Goal: Transaction & Acquisition: Purchase product/service

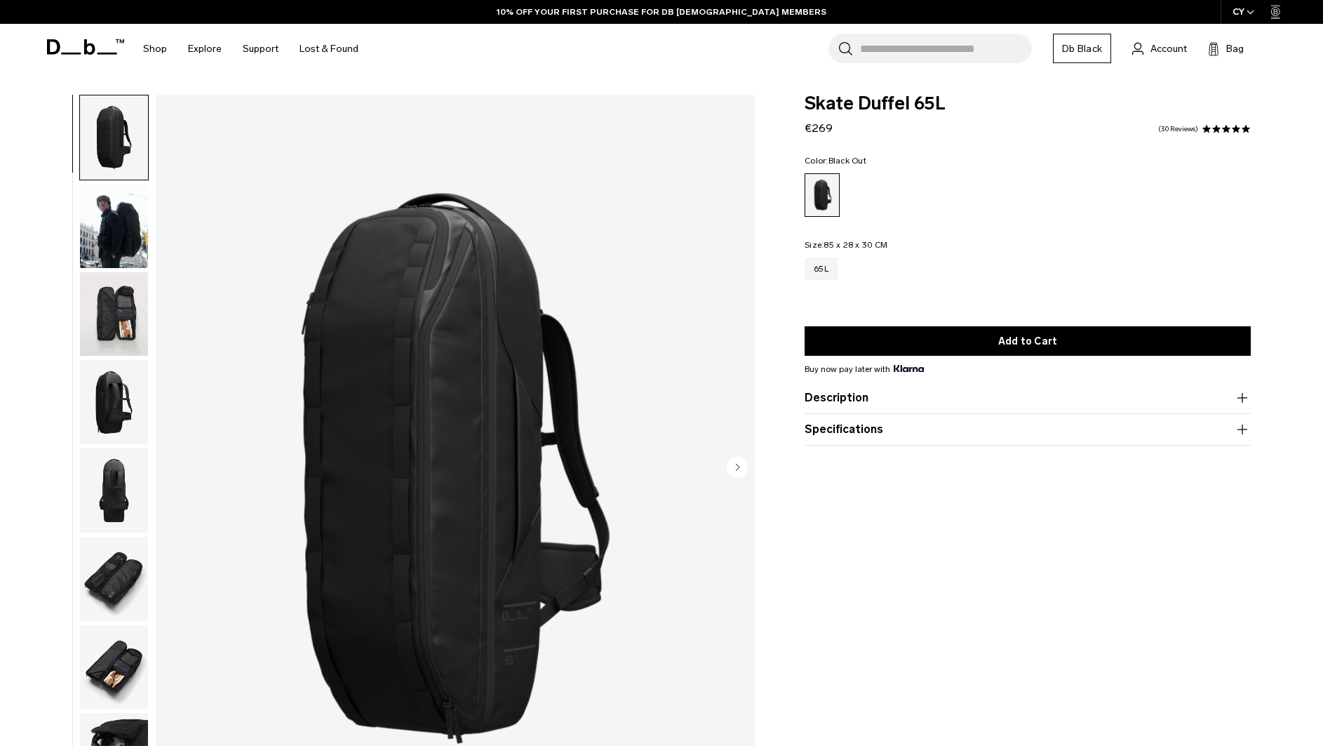
click at [1226, 131] on span at bounding box center [1226, 129] width 10 height 10
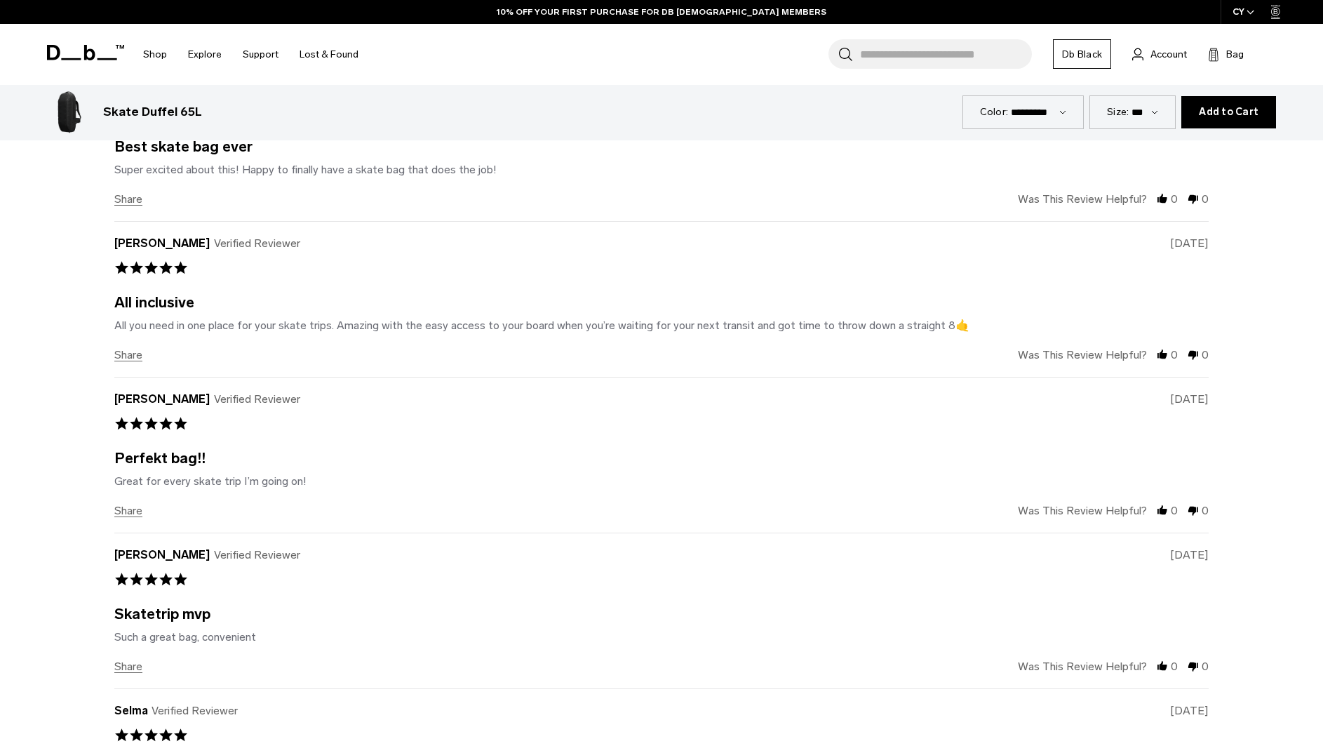
scroll to position [4170, 0]
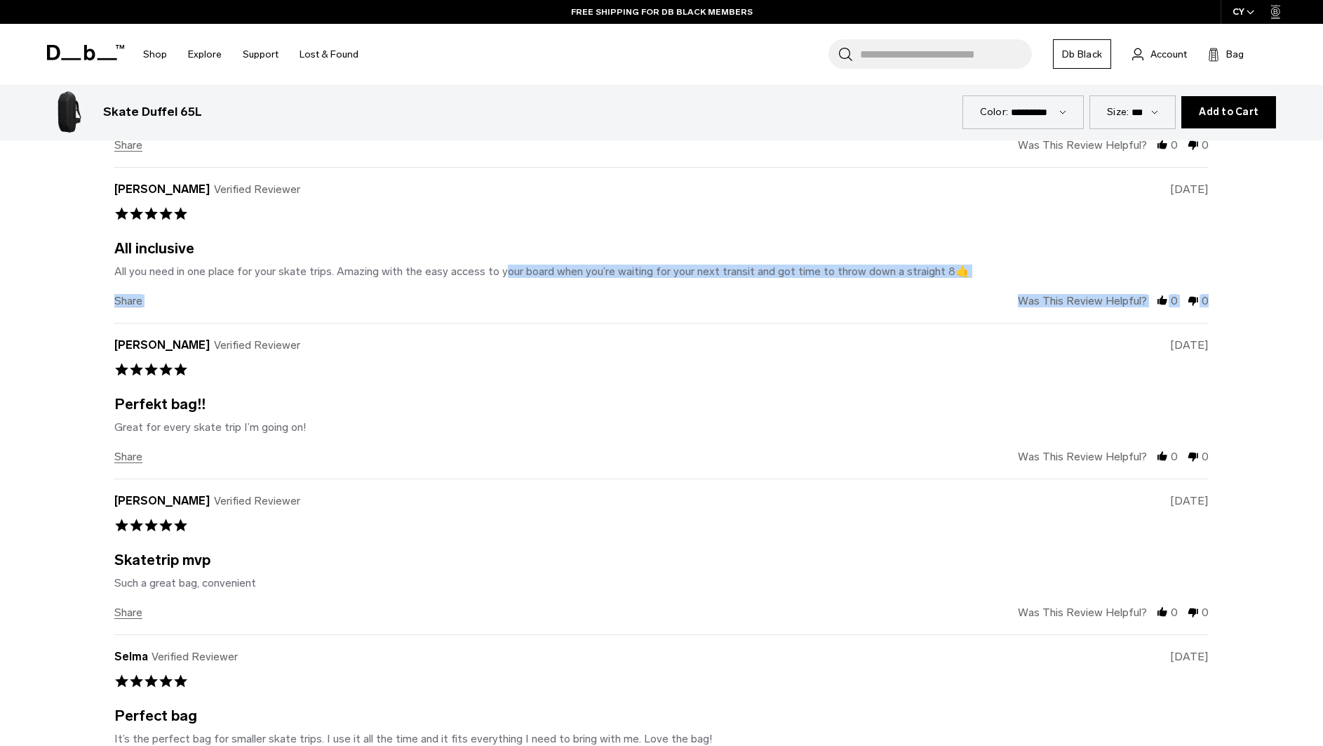
drag, startPoint x: 645, startPoint y: 254, endPoint x: 789, endPoint y: 246, distance: 144.0
click at [739, 264] on div "H Henning B. Verified Reviewer 5.0 star rating 03/11/25 All inclusive Review by…" at bounding box center [661, 245] width 1094 height 156
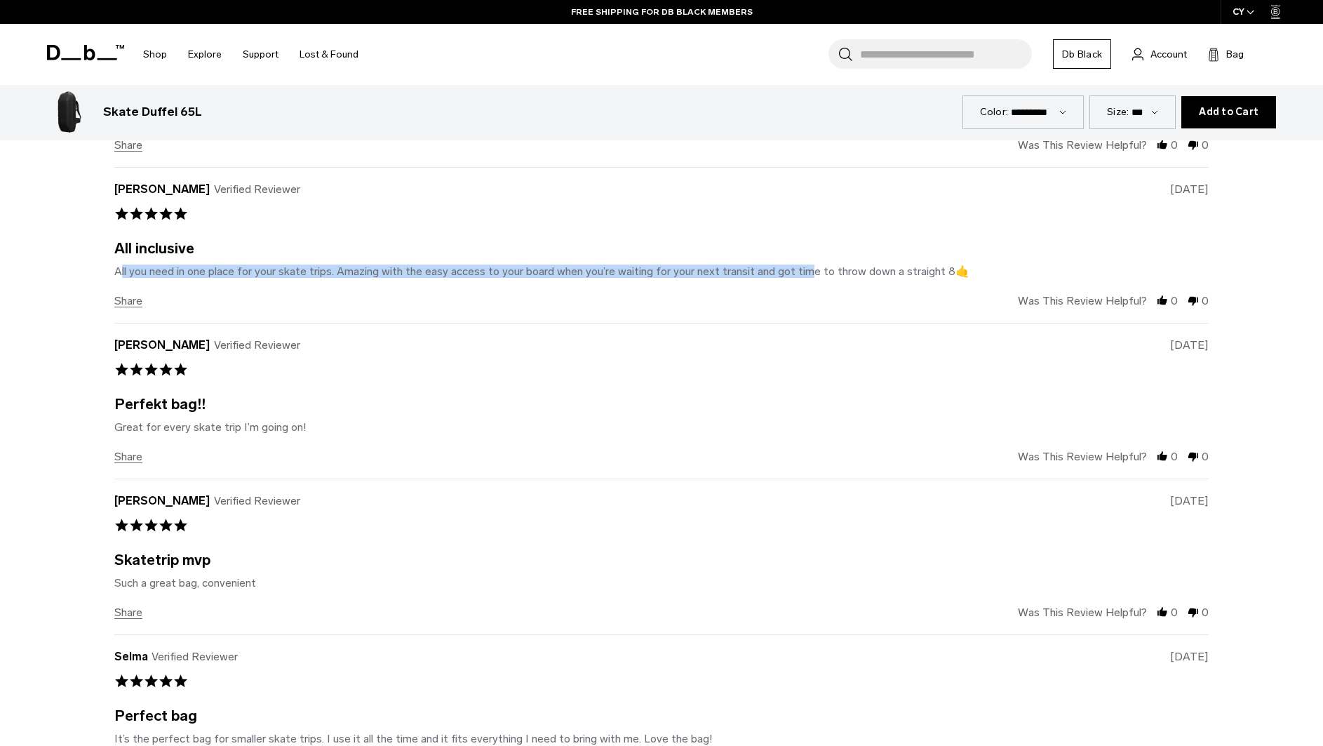
drag, startPoint x: 776, startPoint y: 241, endPoint x: 487, endPoint y: 231, distance: 289.2
click at [488, 242] on div "All inclusive Review by Henning B. on 11 Mar 2025 review stating All inclusive …" at bounding box center [661, 260] width 1094 height 36
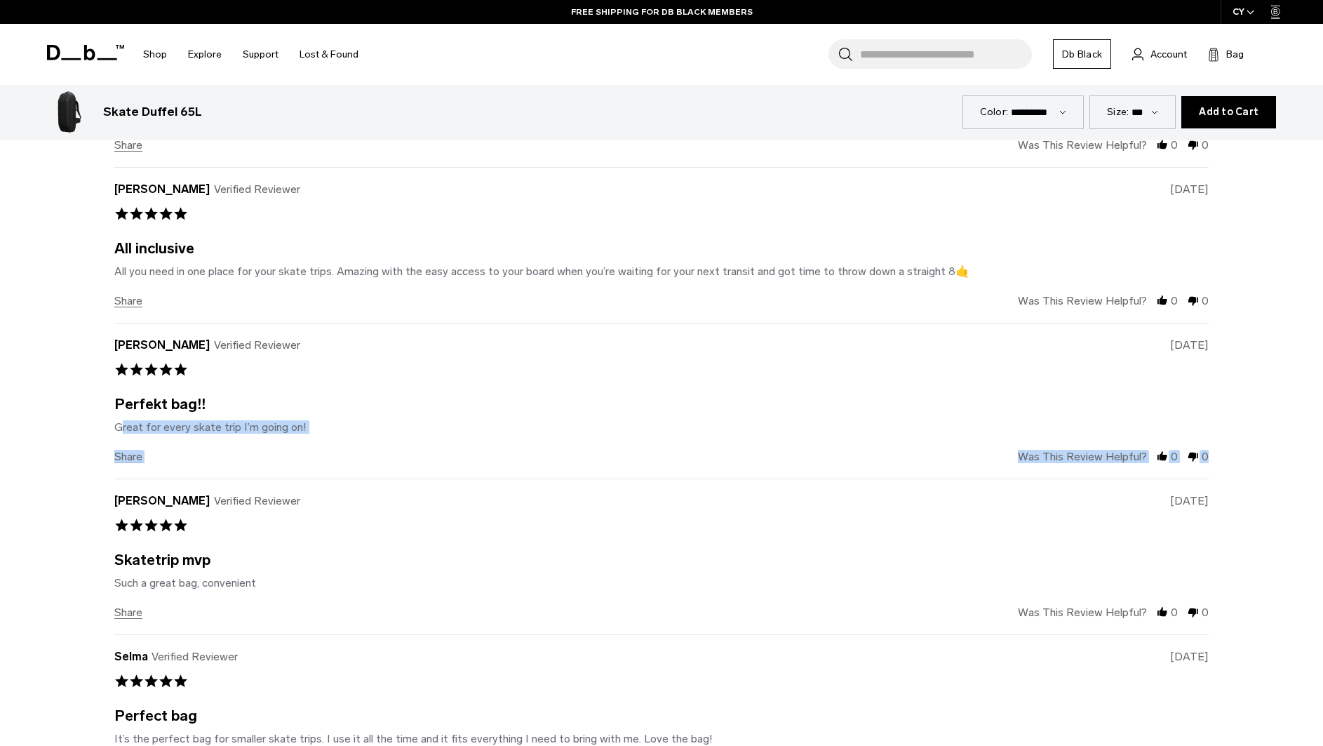
drag, startPoint x: 251, startPoint y: 400, endPoint x: 222, endPoint y: 383, distance: 33.3
click at [204, 388] on div "H Hermann Verified Reviewer 5.0 star rating 03/08/25 Perfekt bag!! Review by He…" at bounding box center [661, 401] width 1094 height 156
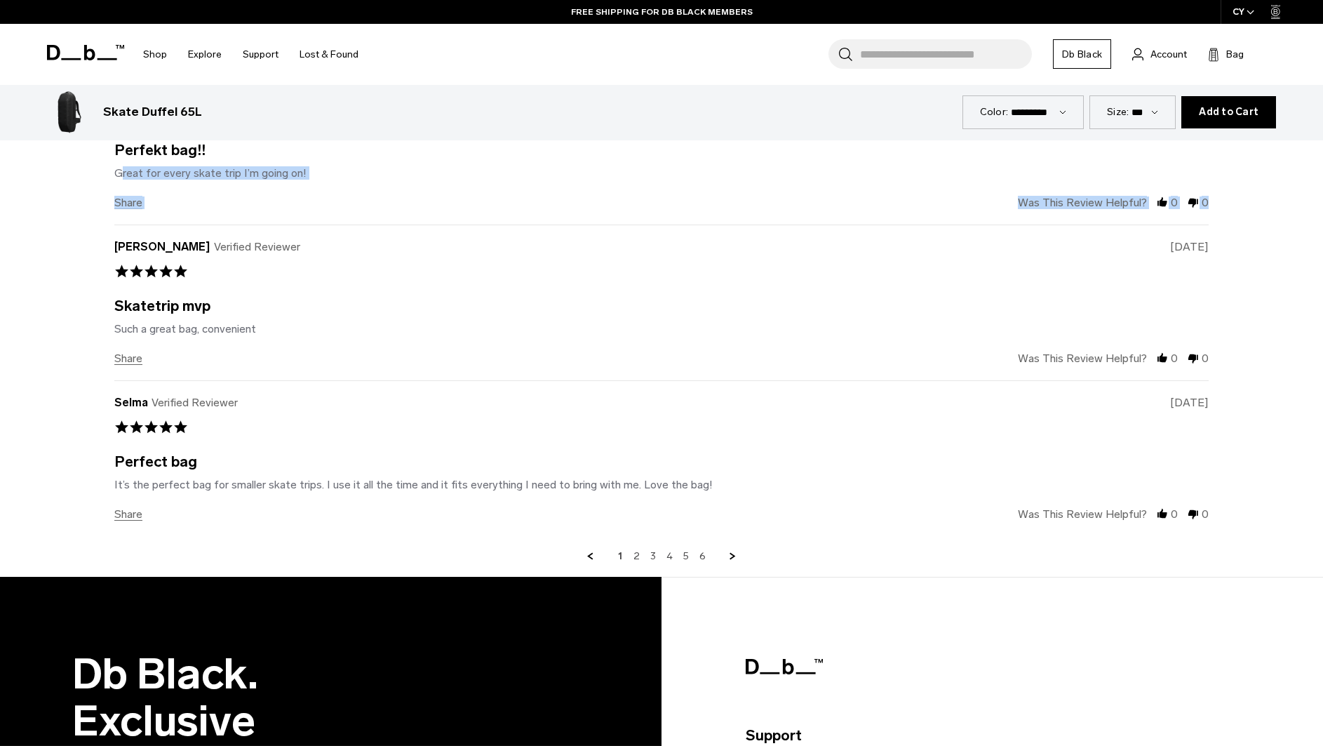
scroll to position [4593, 0]
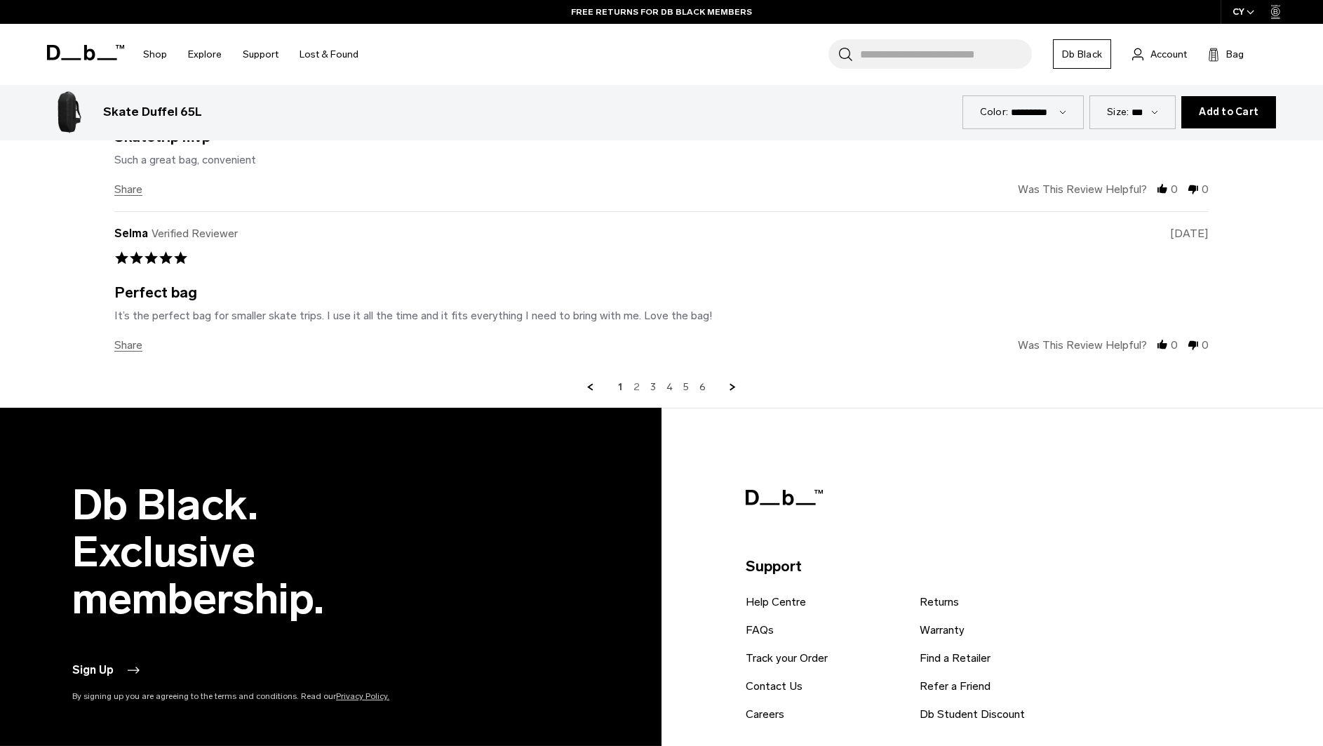
click at [634, 381] on link "2" at bounding box center [637, 387] width 6 height 13
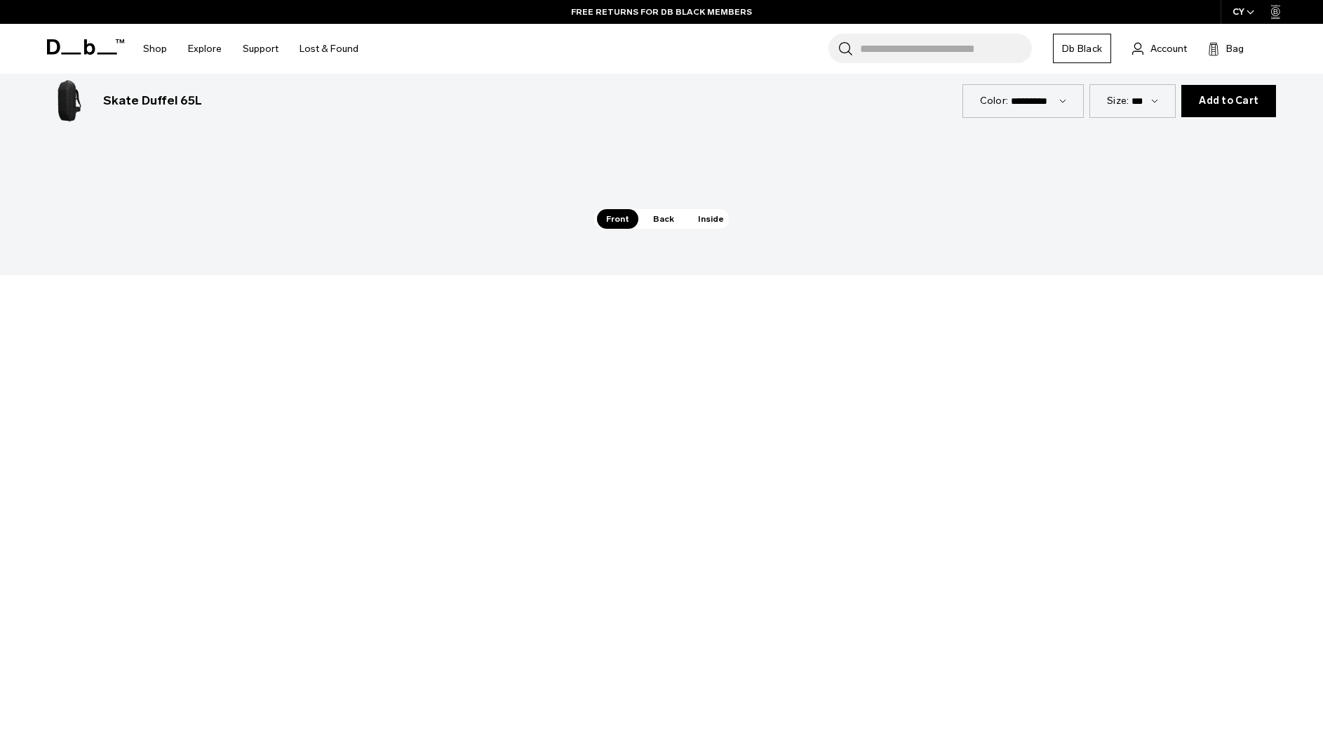
scroll to position [2304, 0]
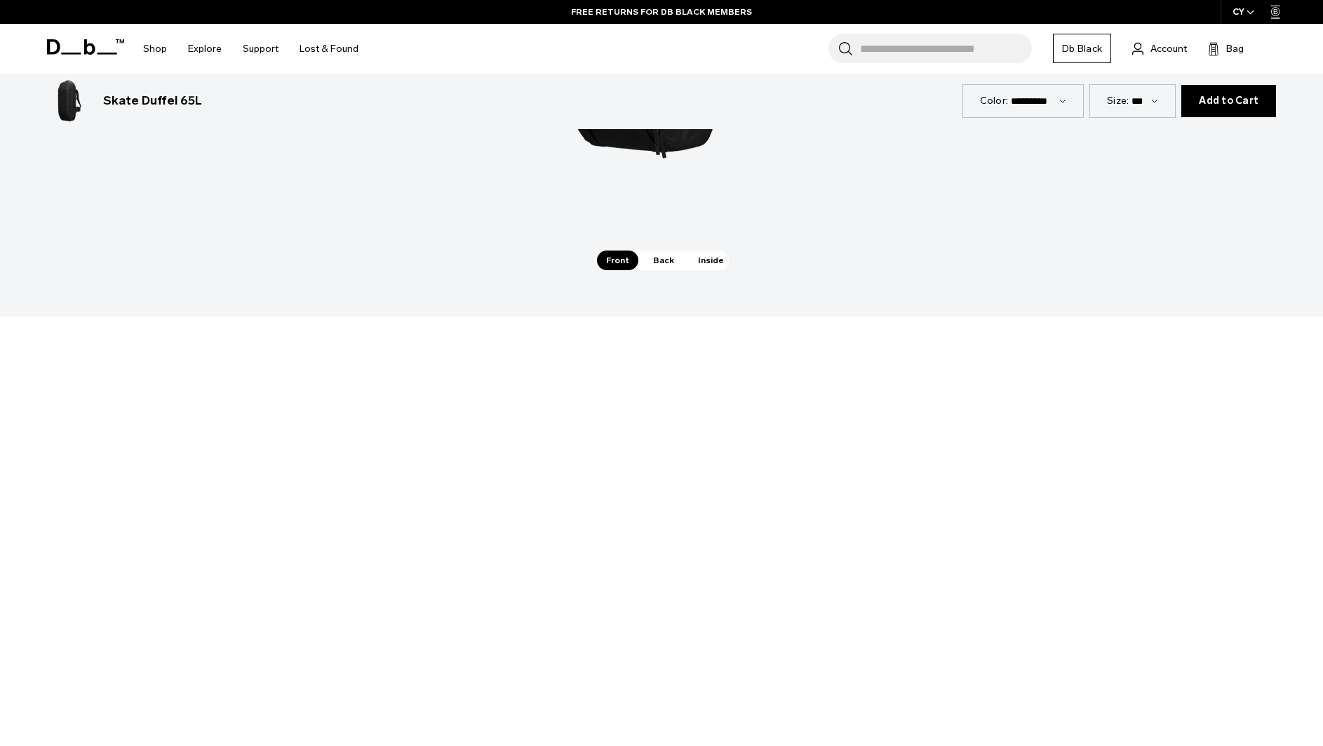
drag, startPoint x: 1240, startPoint y: 103, endPoint x: 1233, endPoint y: 102, distance: 7.2
click at [1236, 102] on span "Add to Cart" at bounding box center [1229, 100] width 60 height 11
click at [1022, 97] on select "*********" at bounding box center [1038, 101] width 55 height 12
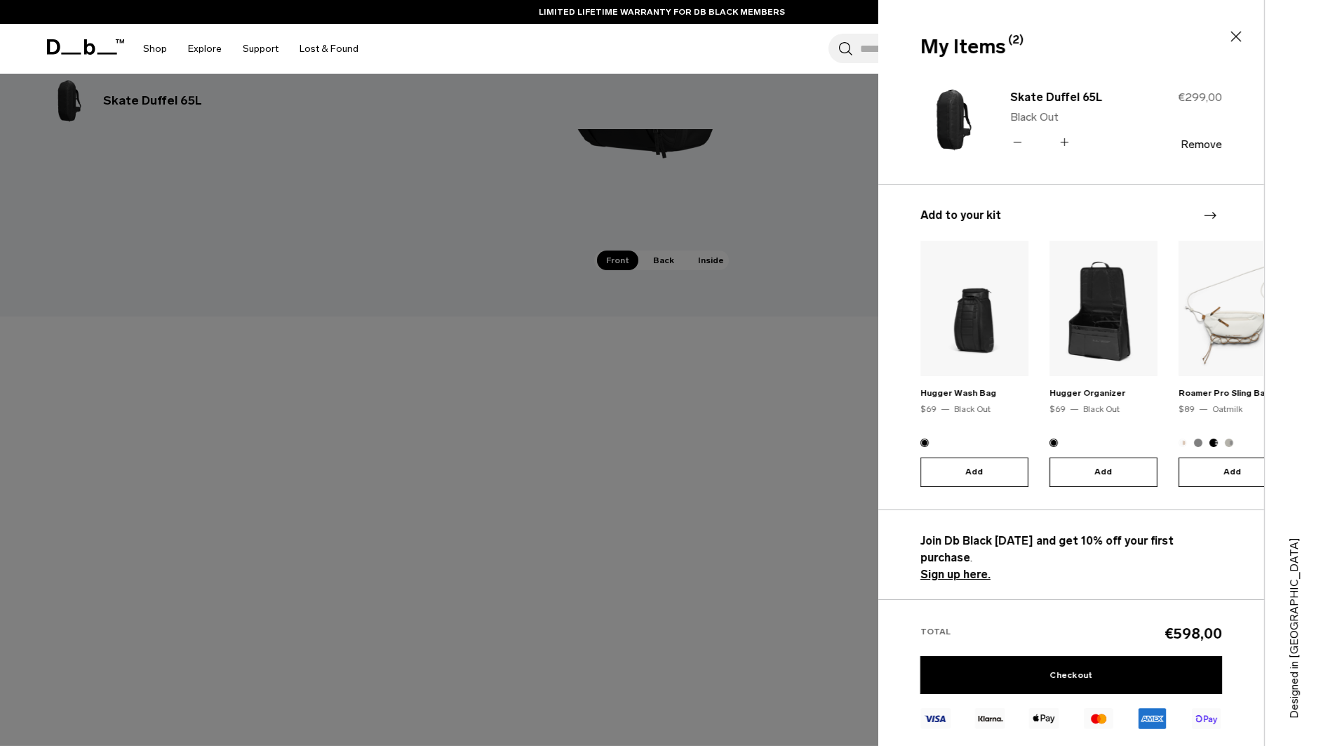
click at [1214, 217] on icon "Next slide" at bounding box center [1210, 215] width 17 height 17
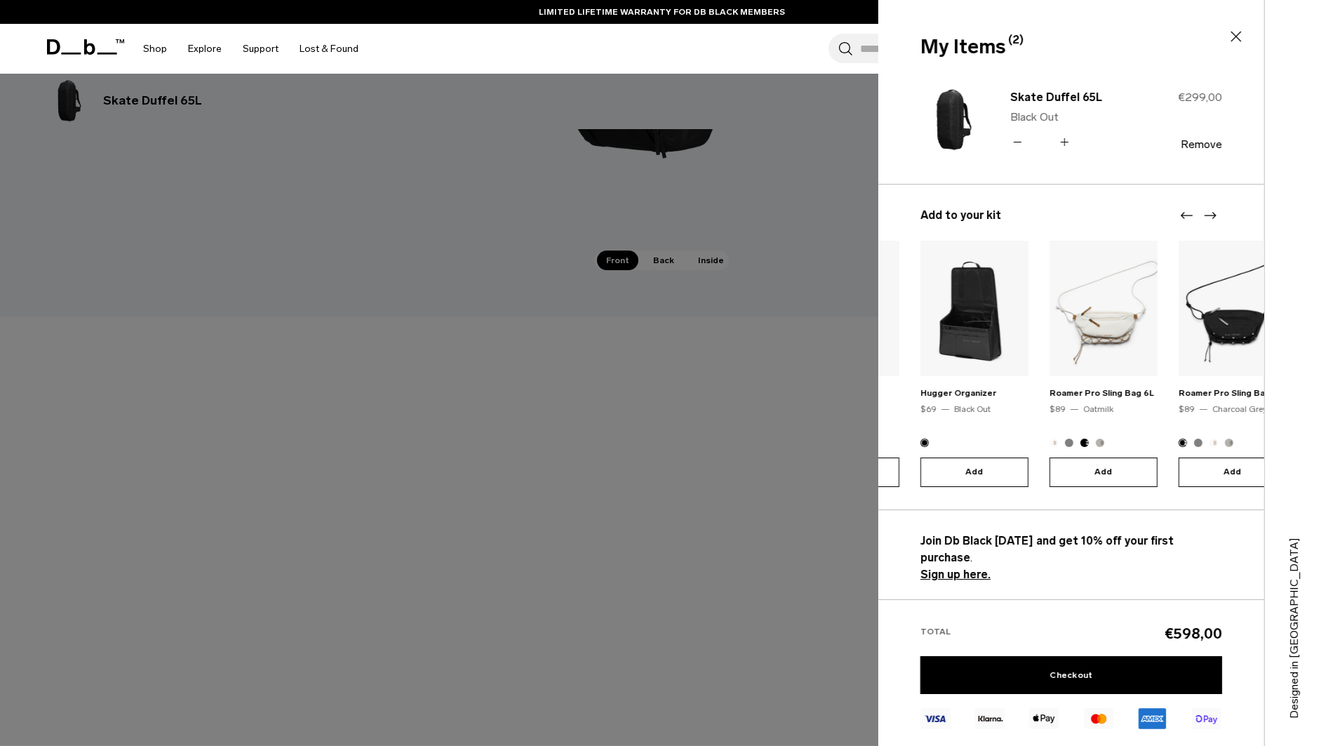
click at [1214, 217] on icon "Next slide" at bounding box center [1210, 215] width 17 height 17
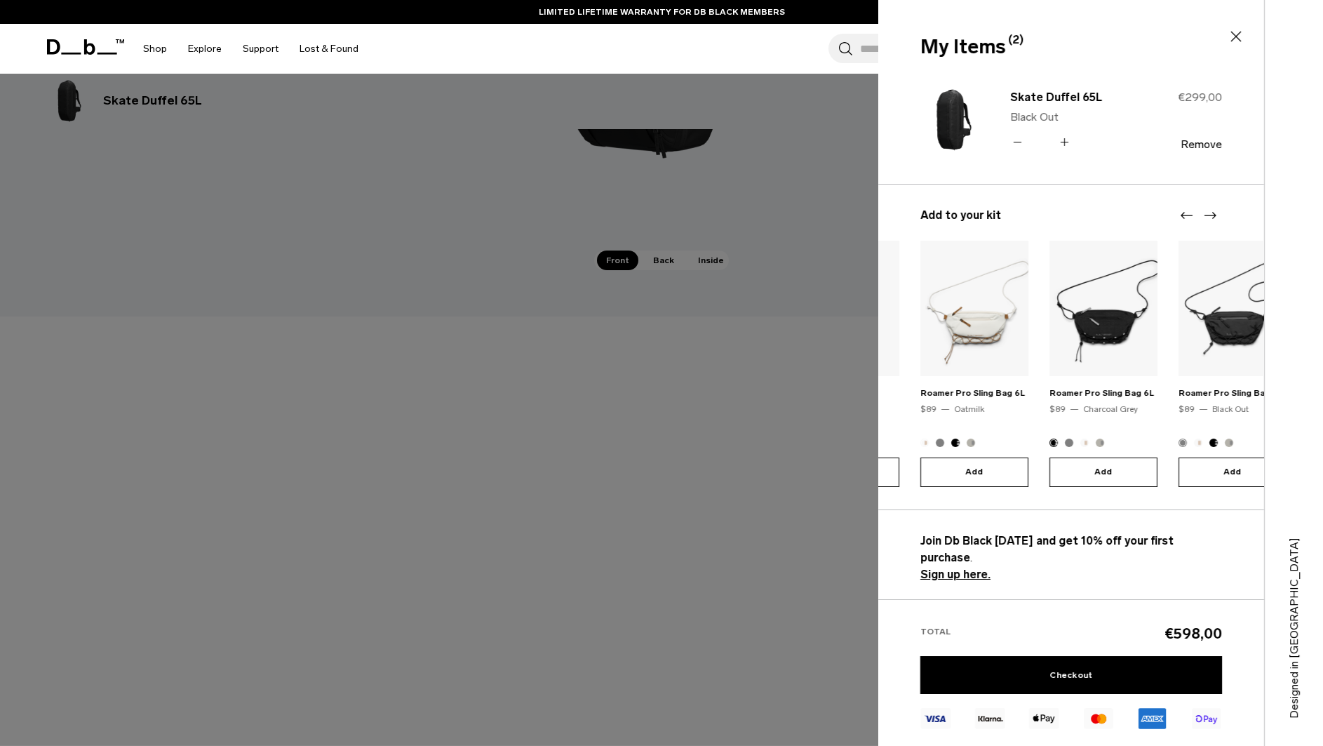
click at [1214, 217] on icon "Next slide" at bounding box center [1210, 215] width 17 height 17
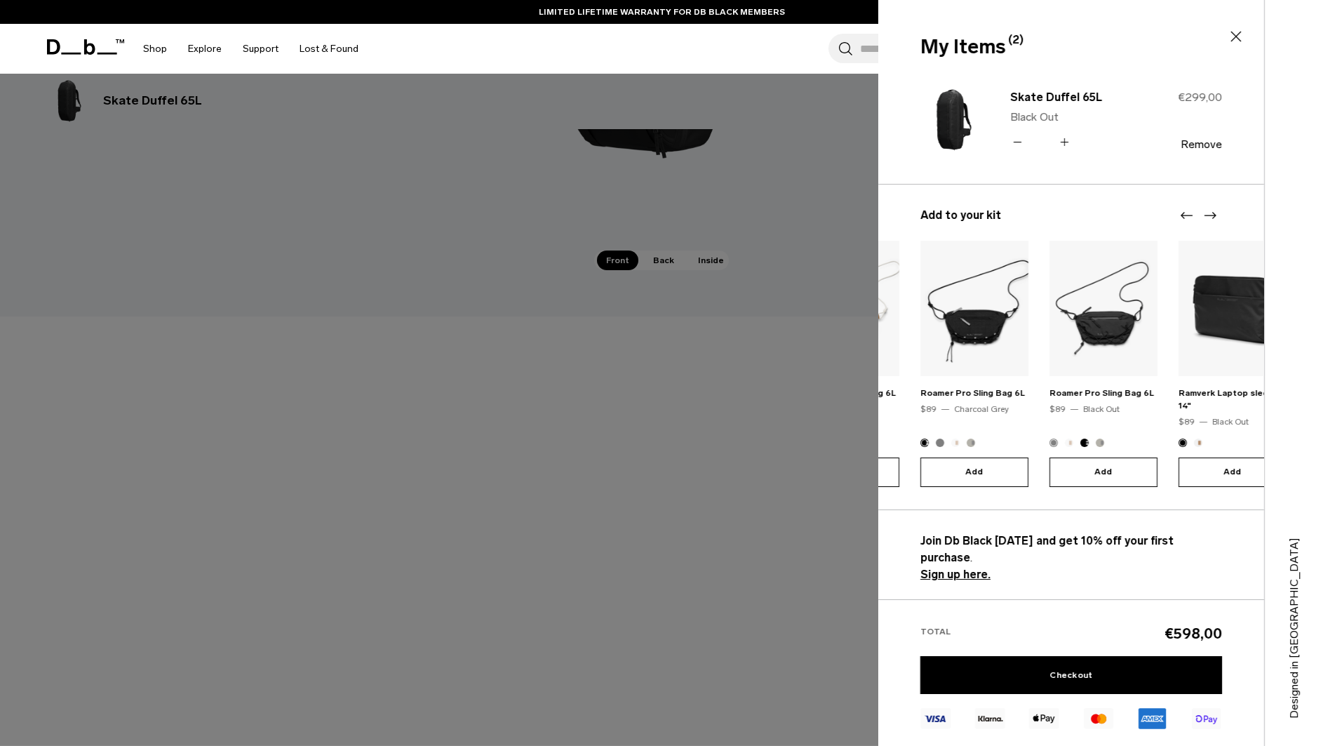
click at [1215, 217] on icon "Next slide" at bounding box center [1210, 215] width 17 height 17
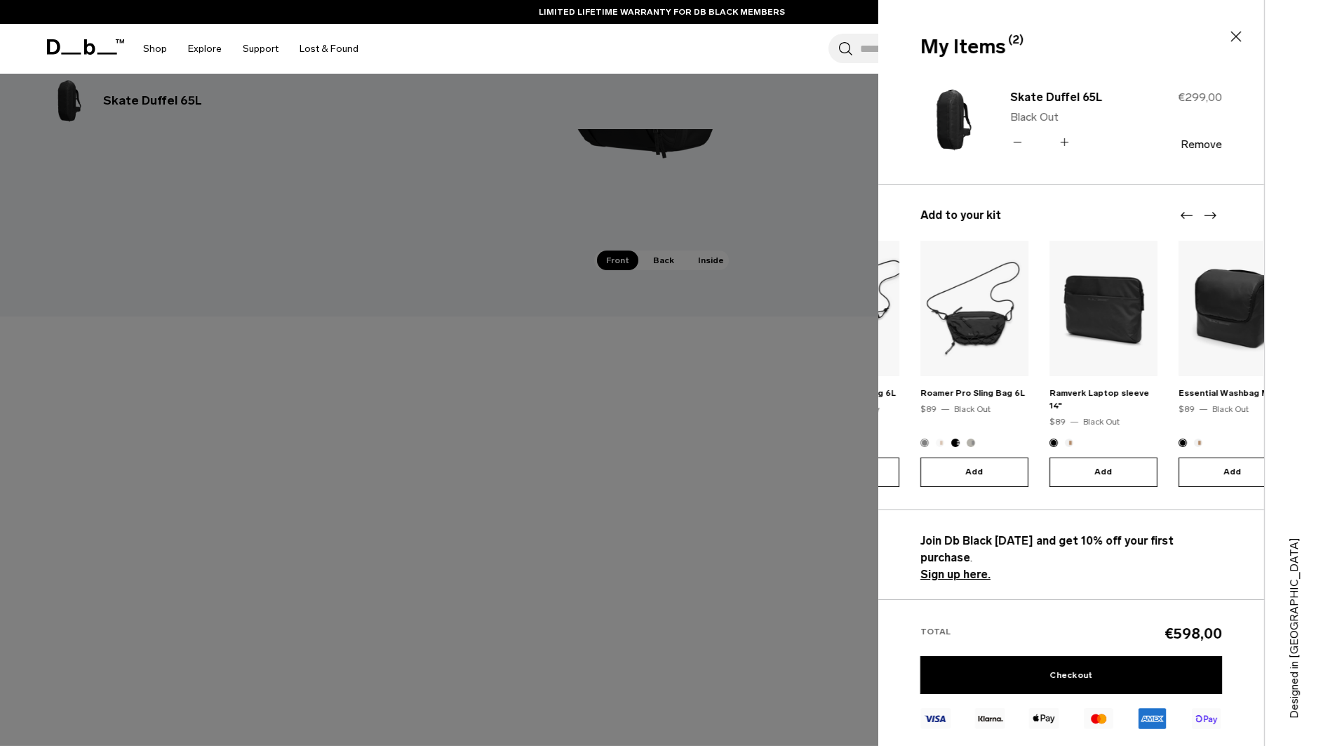
click at [1215, 217] on icon "Next slide" at bounding box center [1210, 215] width 17 height 17
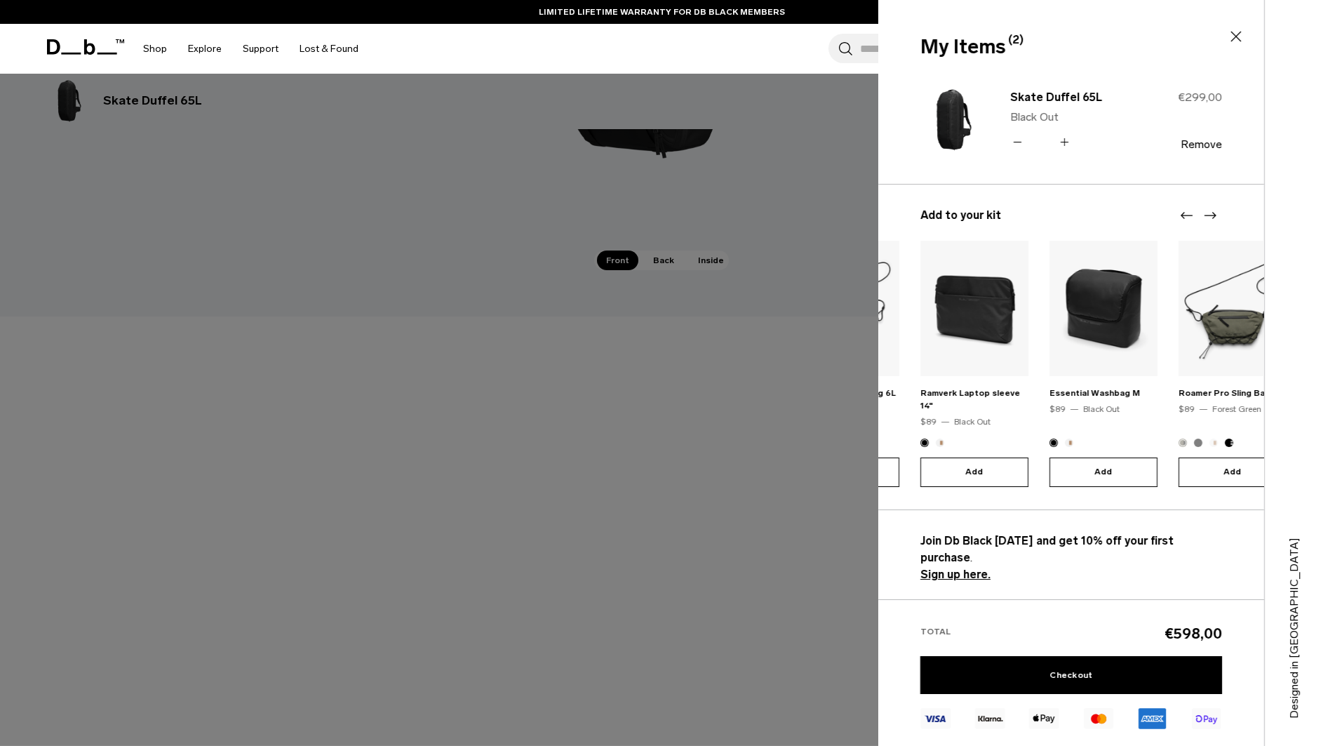
click at [1215, 215] on icon "Next slide" at bounding box center [1211, 215] width 12 height 7
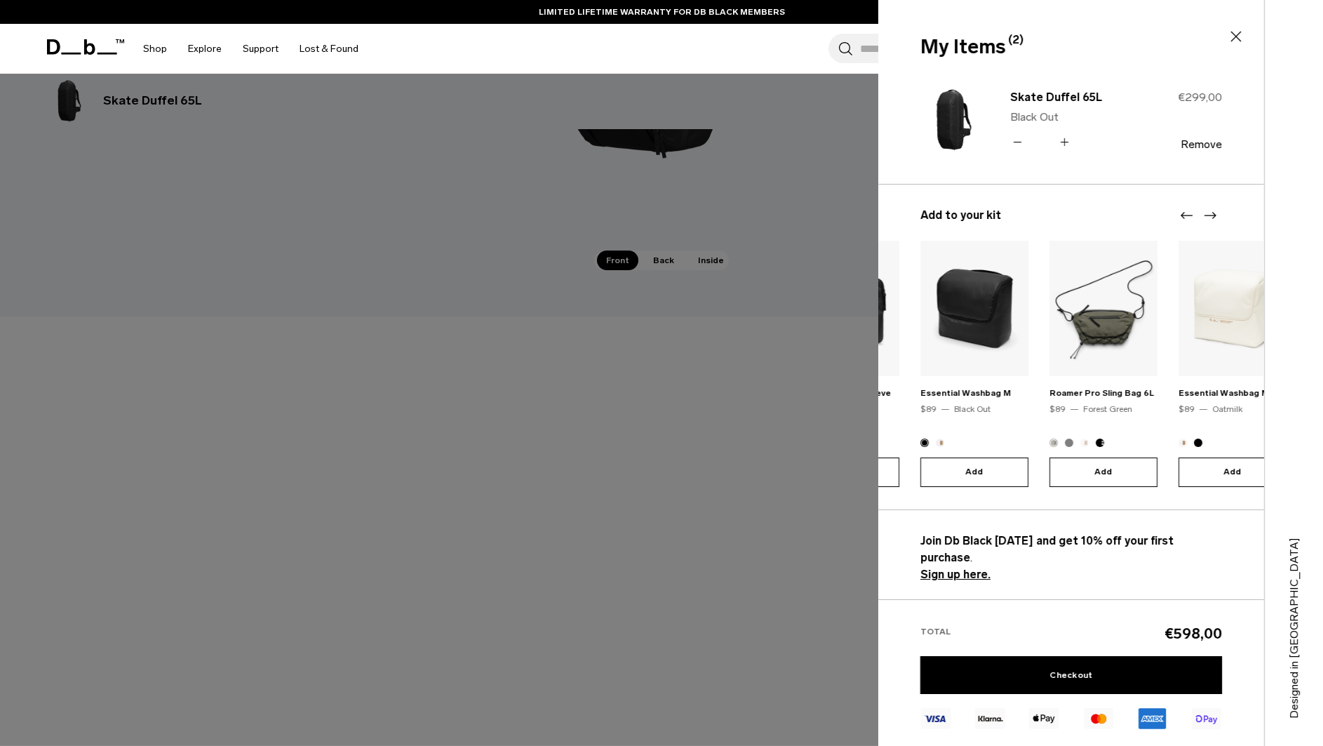
click at [1210, 218] on icon "Next slide" at bounding box center [1210, 215] width 17 height 17
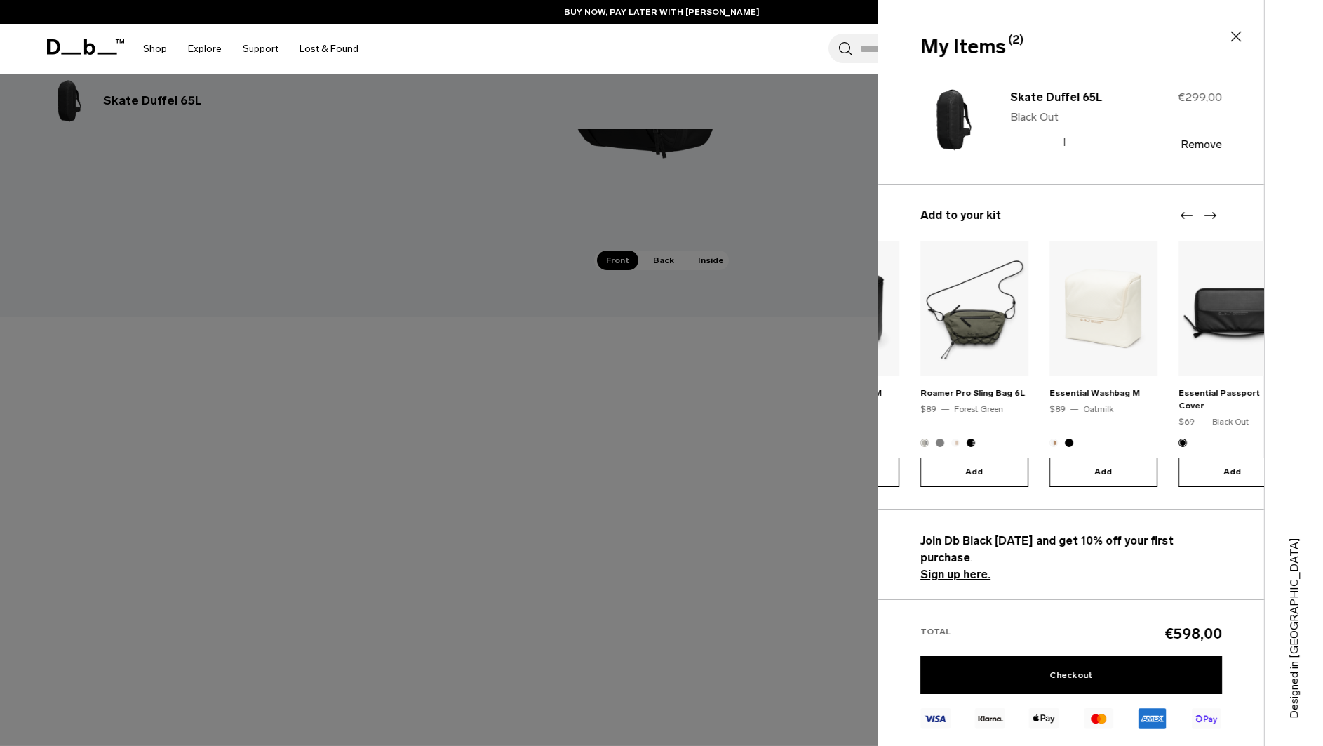
click at [1214, 218] on icon "Next slide" at bounding box center [1210, 215] width 17 height 17
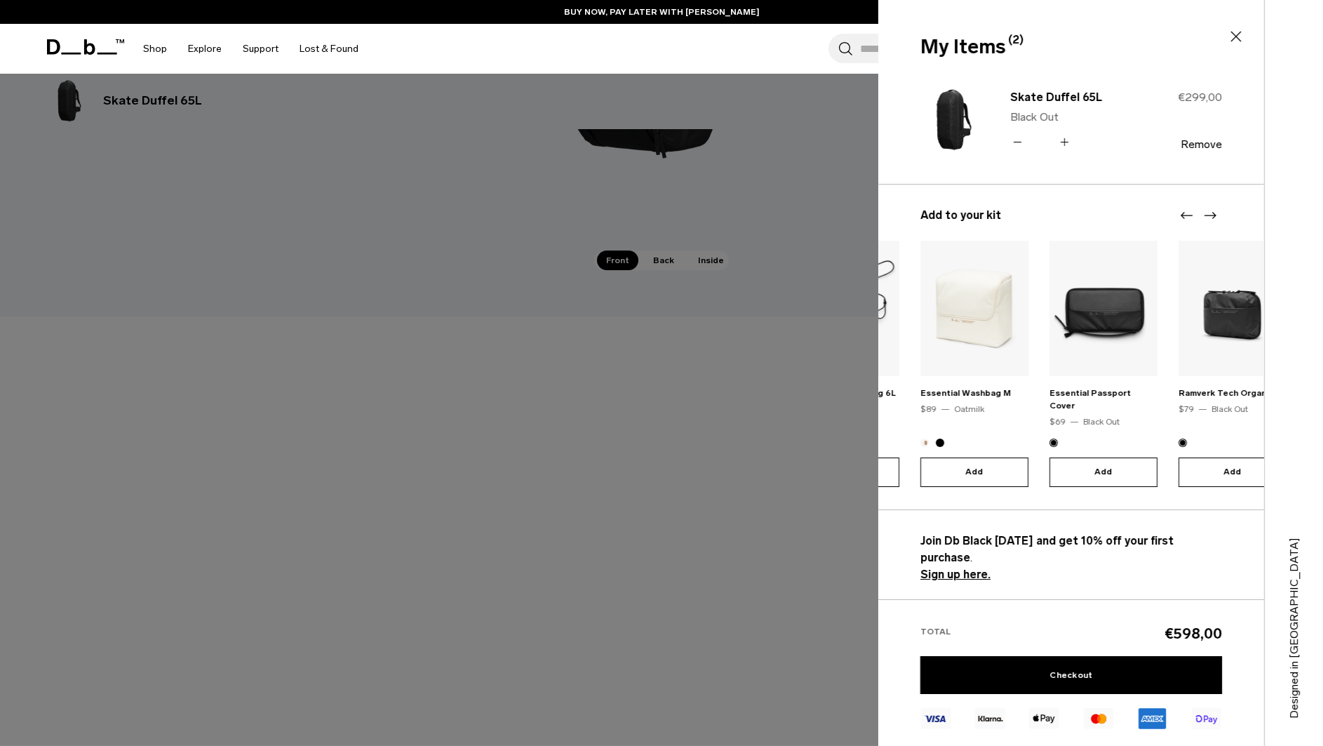
click at [1214, 220] on icon "Next slide" at bounding box center [1210, 215] width 17 height 17
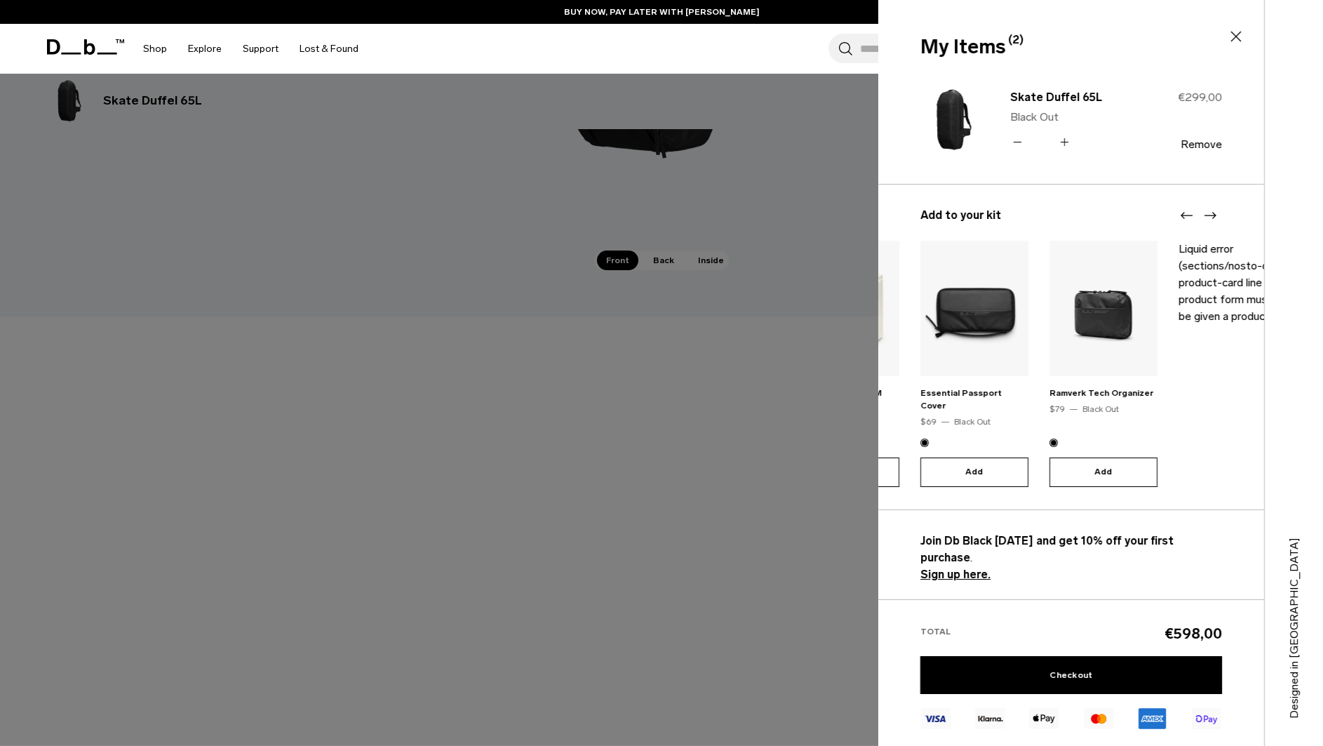
drag, startPoint x: 1221, startPoint y: 214, endPoint x: 1213, endPoint y: 217, distance: 8.2
click at [1219, 215] on h3 "Add to your kit" at bounding box center [1071, 215] width 302 height 17
click at [1212, 217] on icon "Next slide" at bounding box center [1211, 215] width 12 height 7
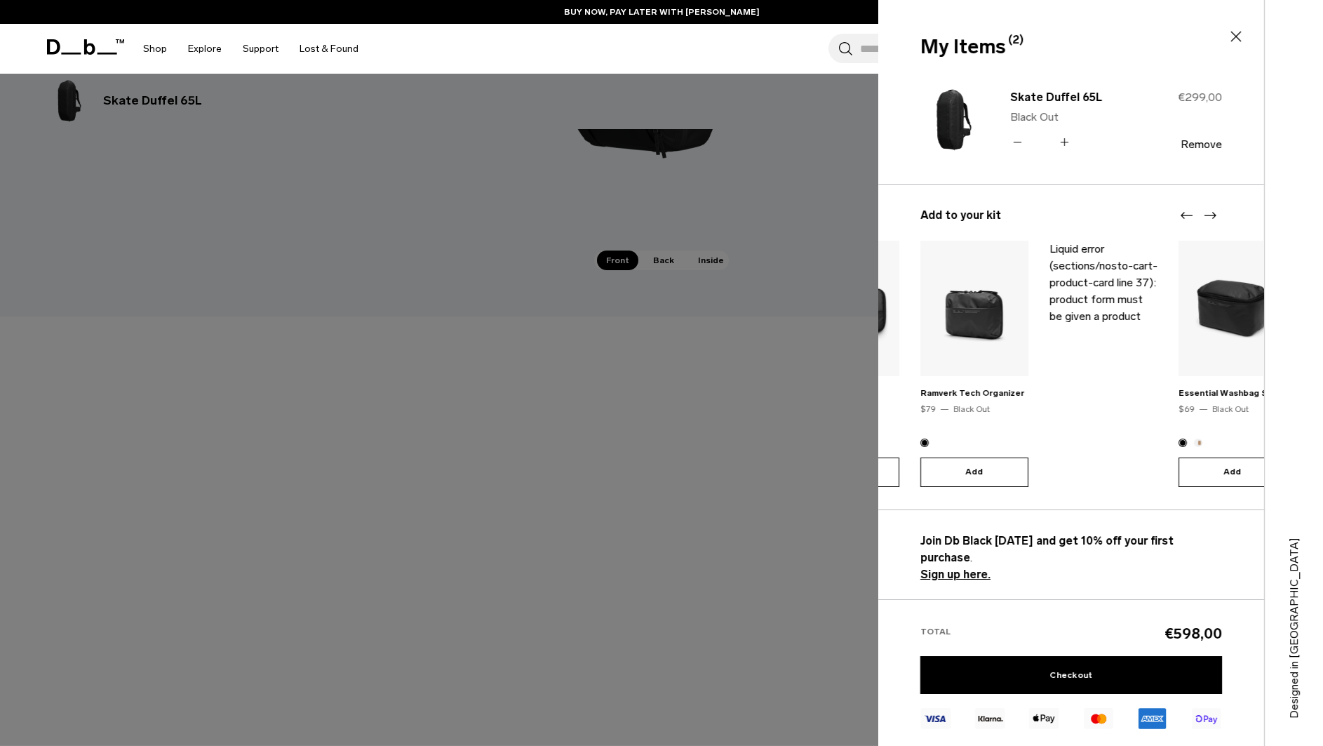
click at [1211, 217] on icon "Next slide" at bounding box center [1210, 215] width 17 height 17
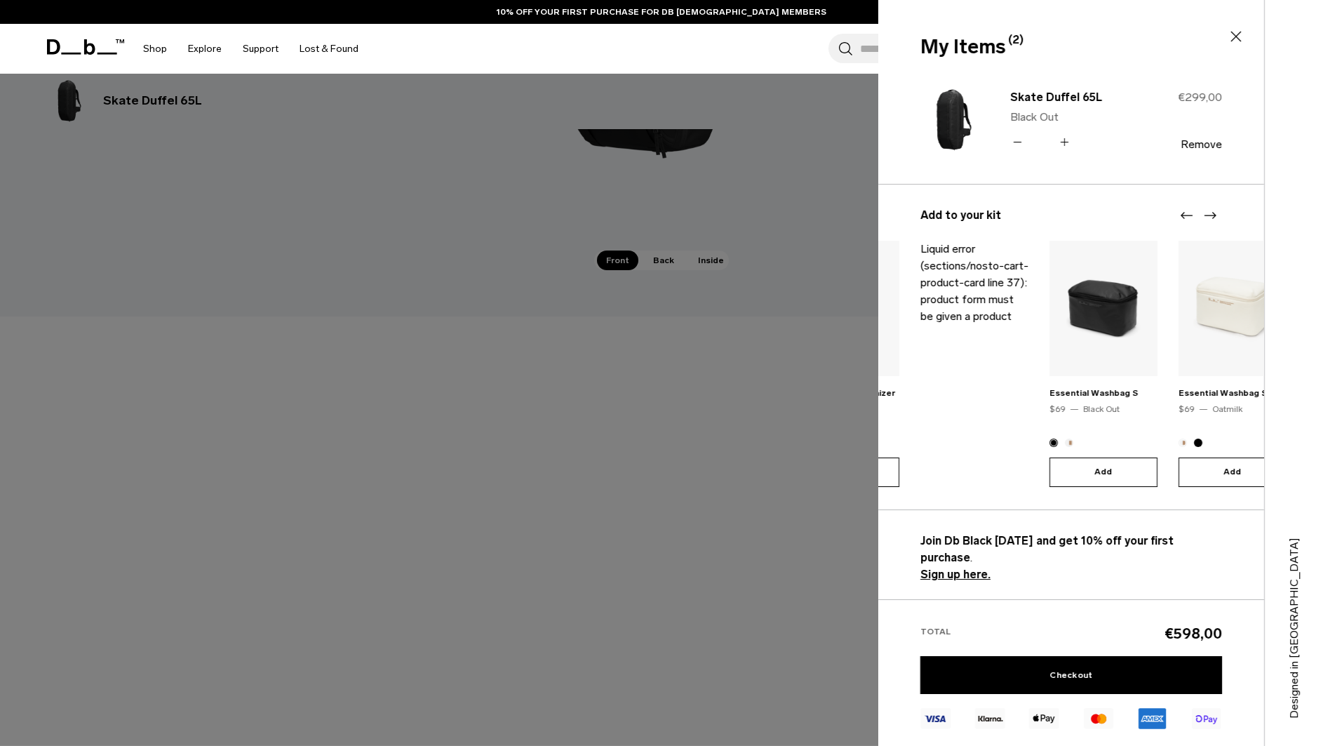
click at [1211, 217] on icon "Next slide" at bounding box center [1210, 215] width 17 height 17
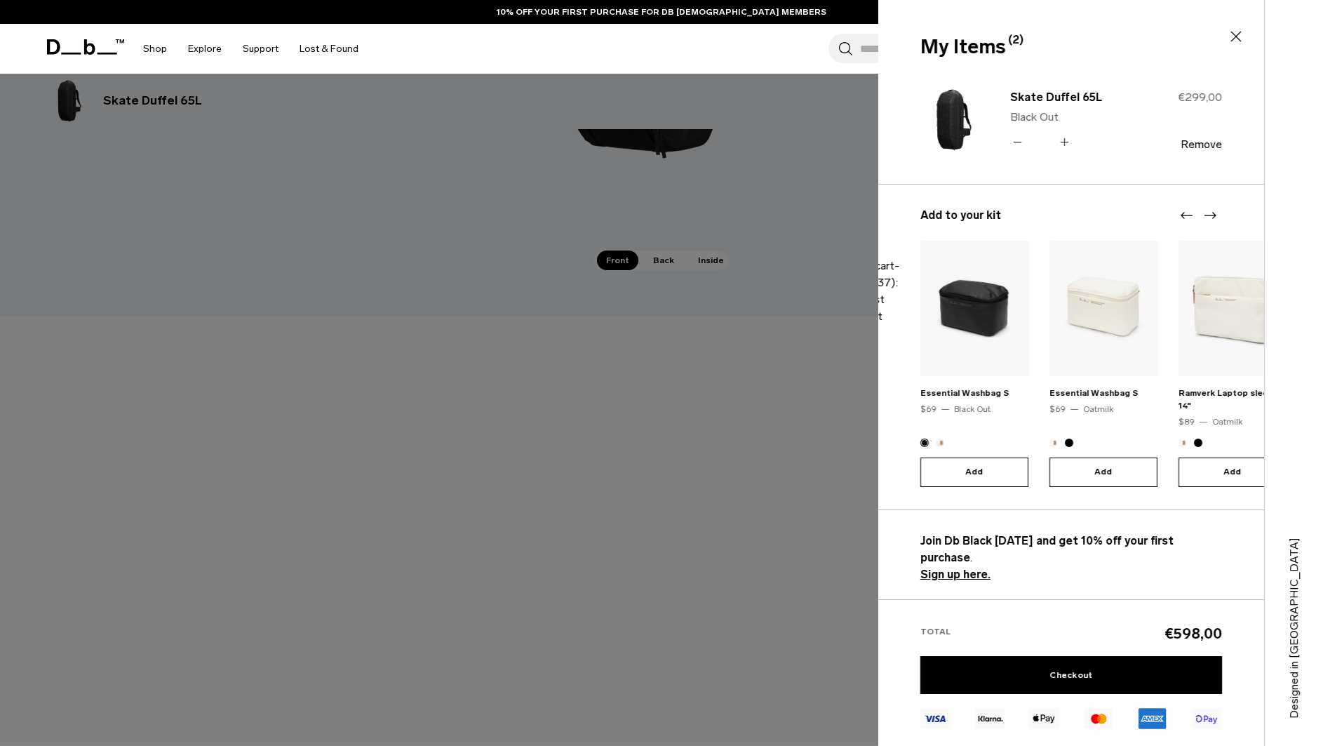
click at [1211, 217] on icon "Next slide" at bounding box center [1210, 215] width 17 height 17
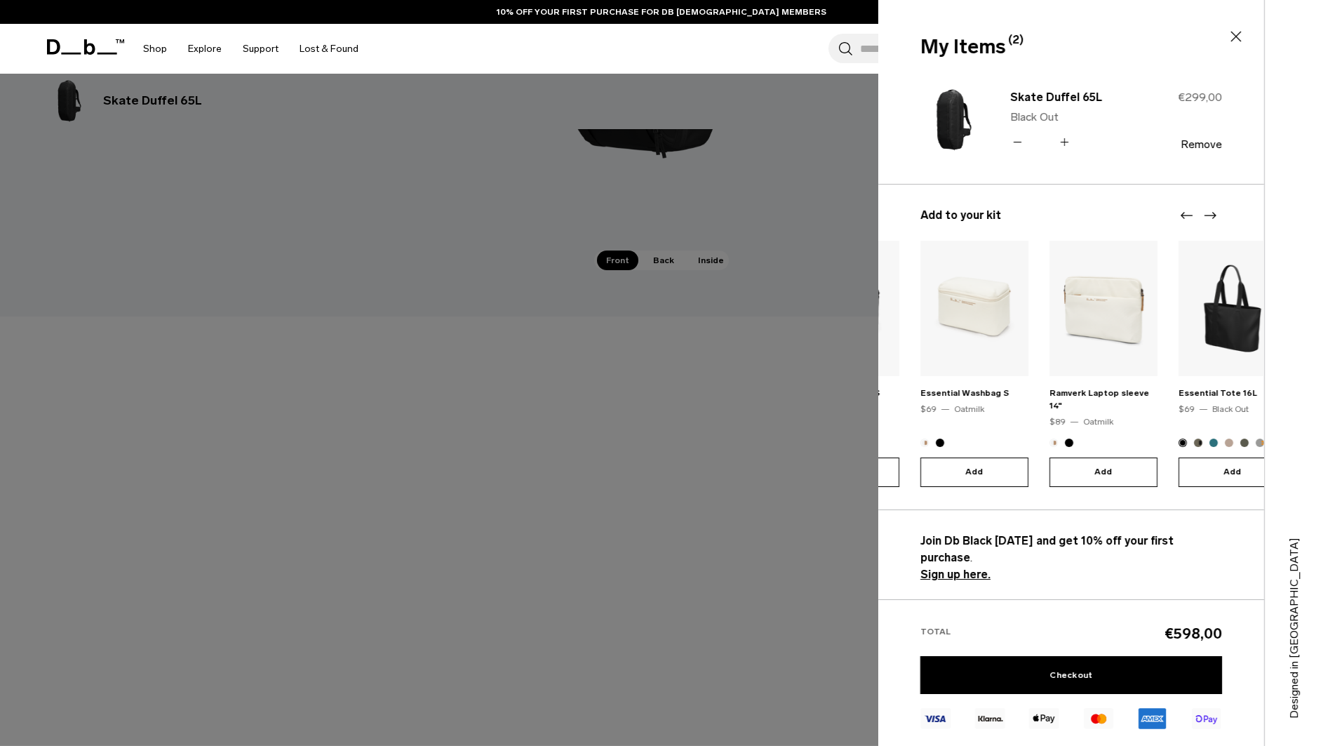
click at [1211, 217] on icon "Next slide" at bounding box center [1210, 215] width 17 height 17
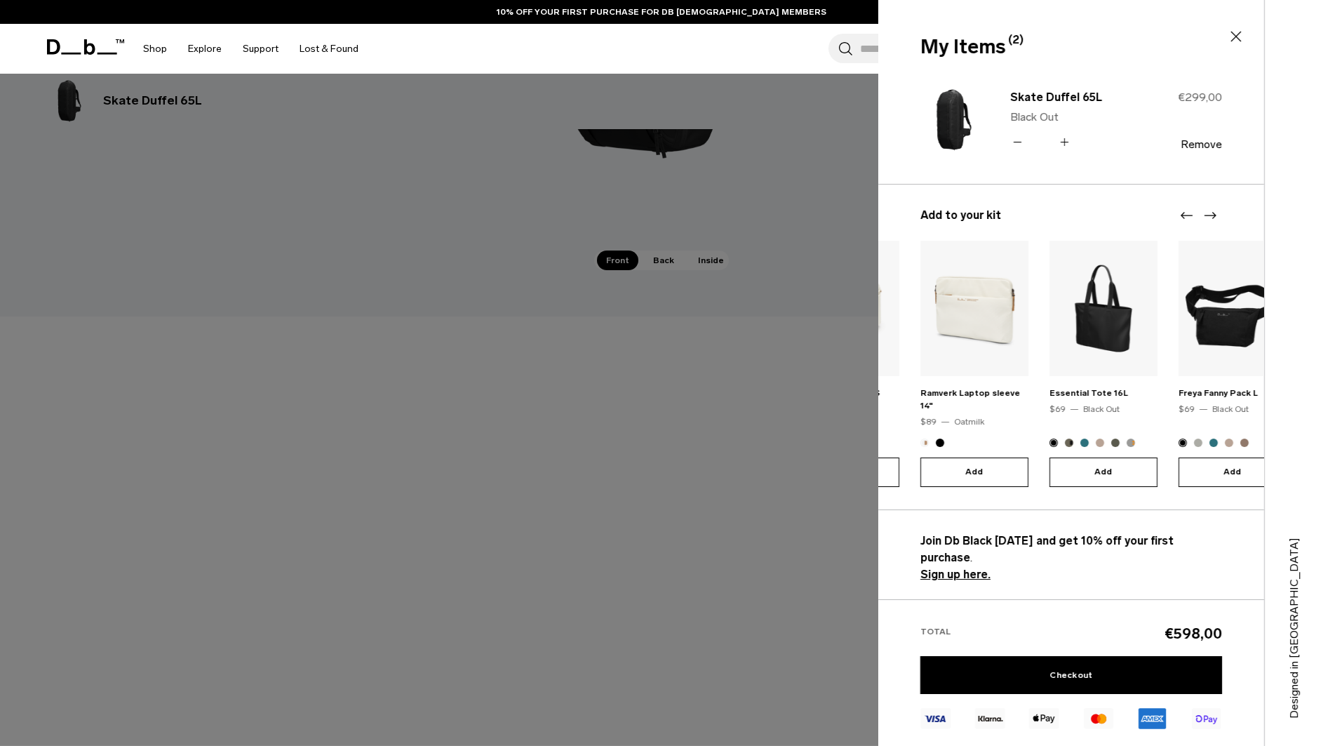
click at [1193, 216] on icon "Previous slide" at bounding box center [1187, 215] width 17 height 17
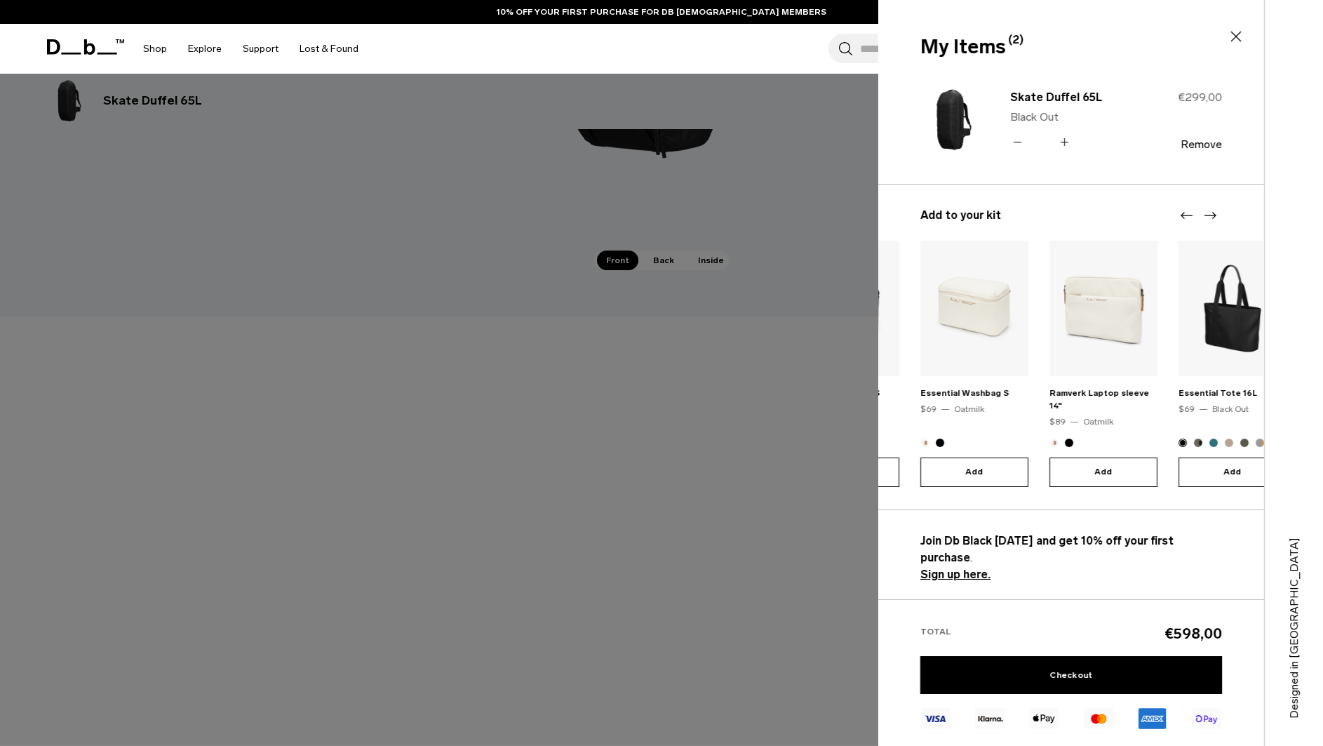
click at [978, 327] on img at bounding box center [974, 308] width 108 height 135
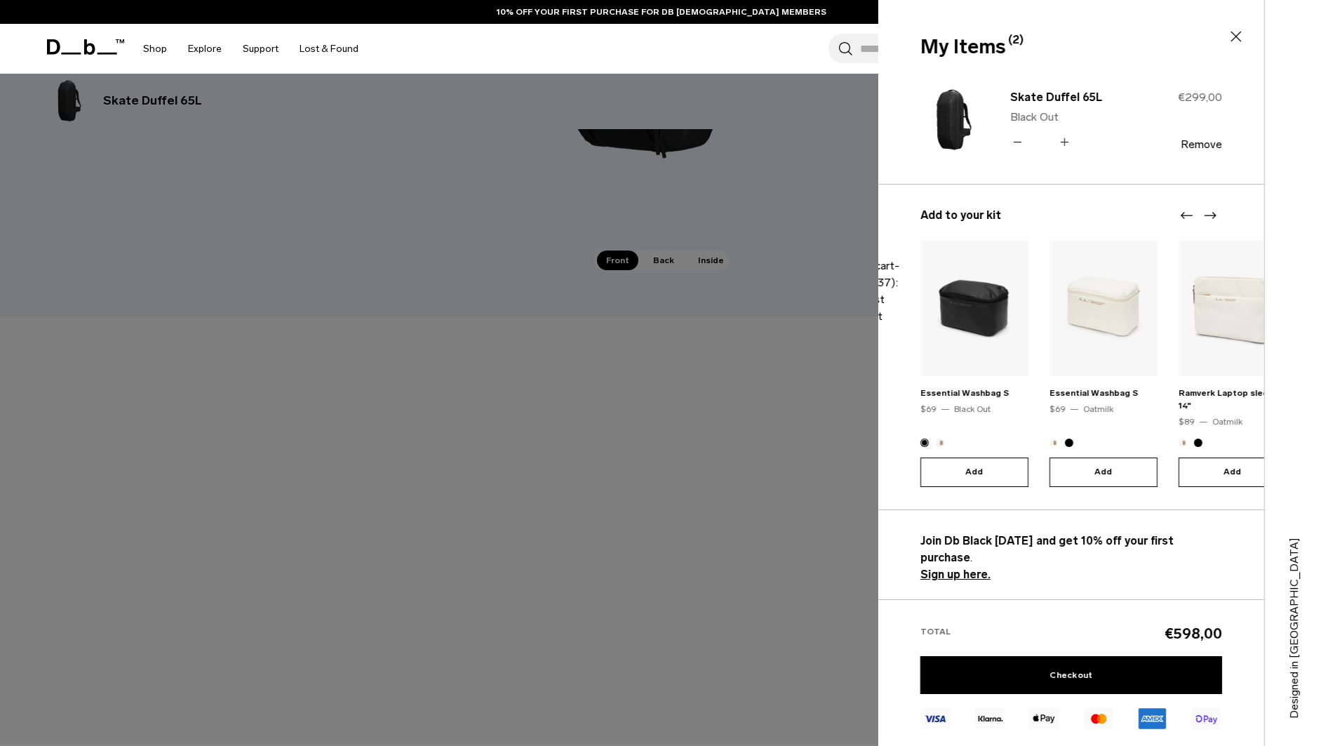
click at [983, 325] on img at bounding box center [974, 308] width 108 height 135
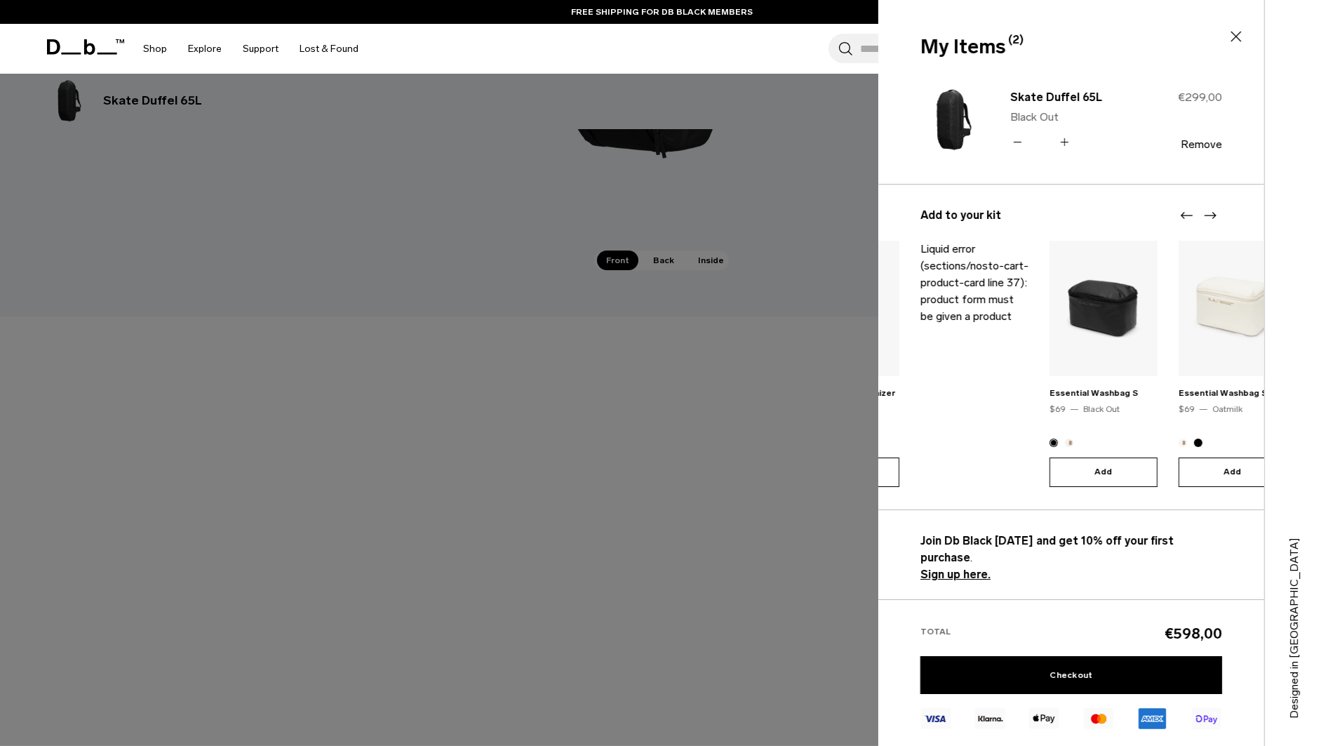
scroll to position [2303, 0]
click at [1065, 394] on link "Essential Washbag S" at bounding box center [1094, 393] width 88 height 10
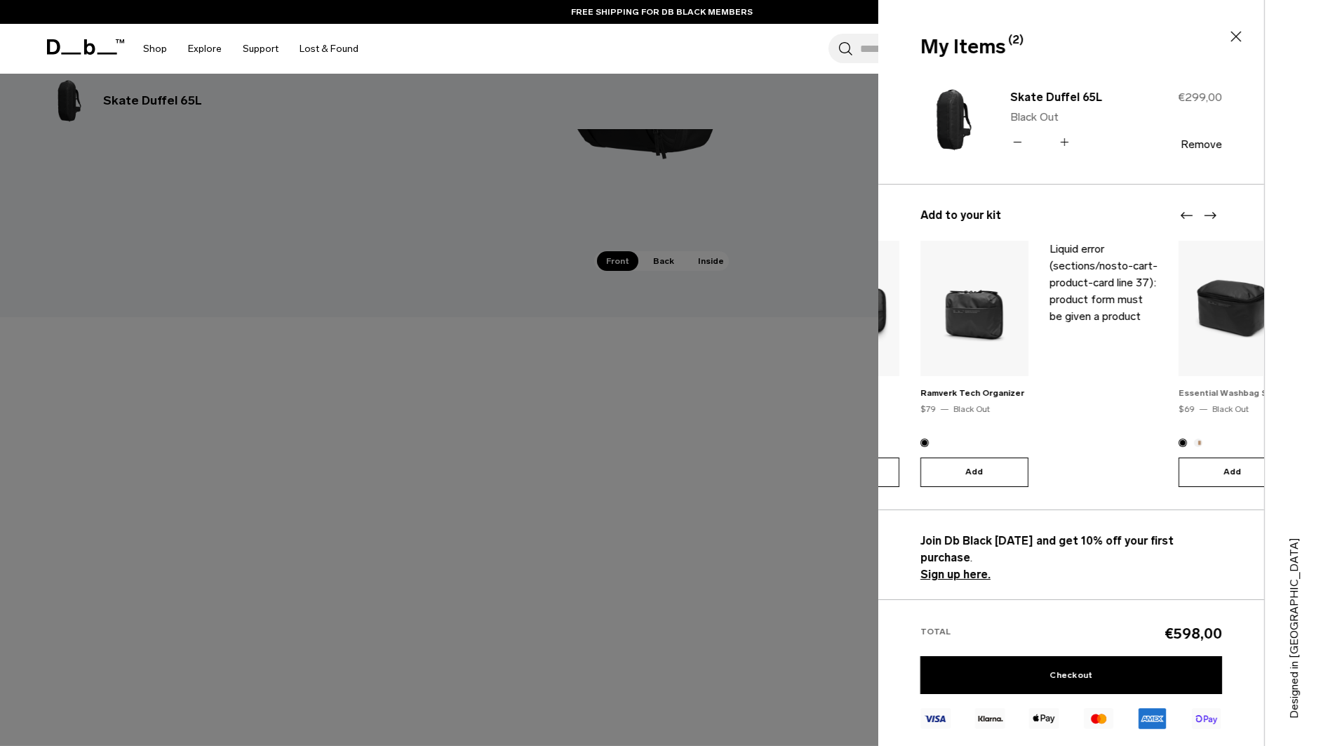
click at [1233, 394] on link "Essential Washbag S" at bounding box center [1223, 393] width 88 height 10
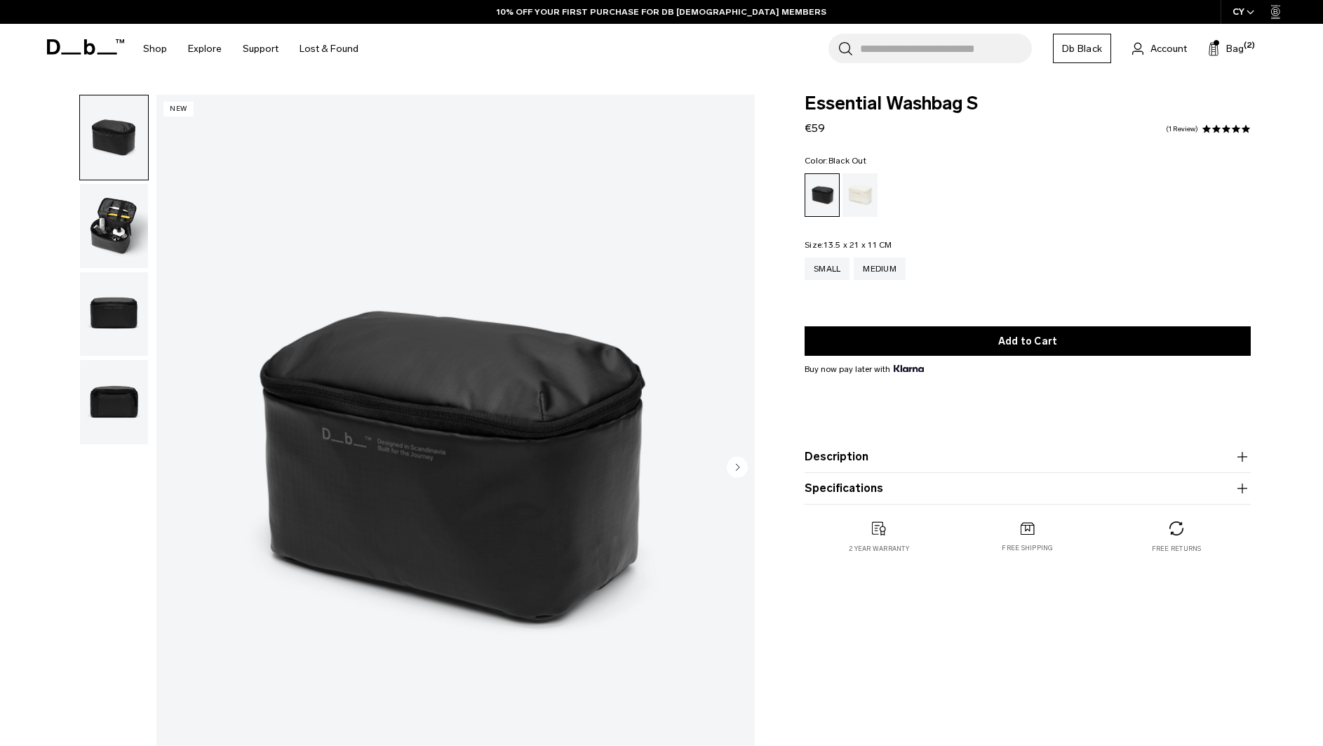
click at [104, 227] on img "button" at bounding box center [114, 226] width 68 height 84
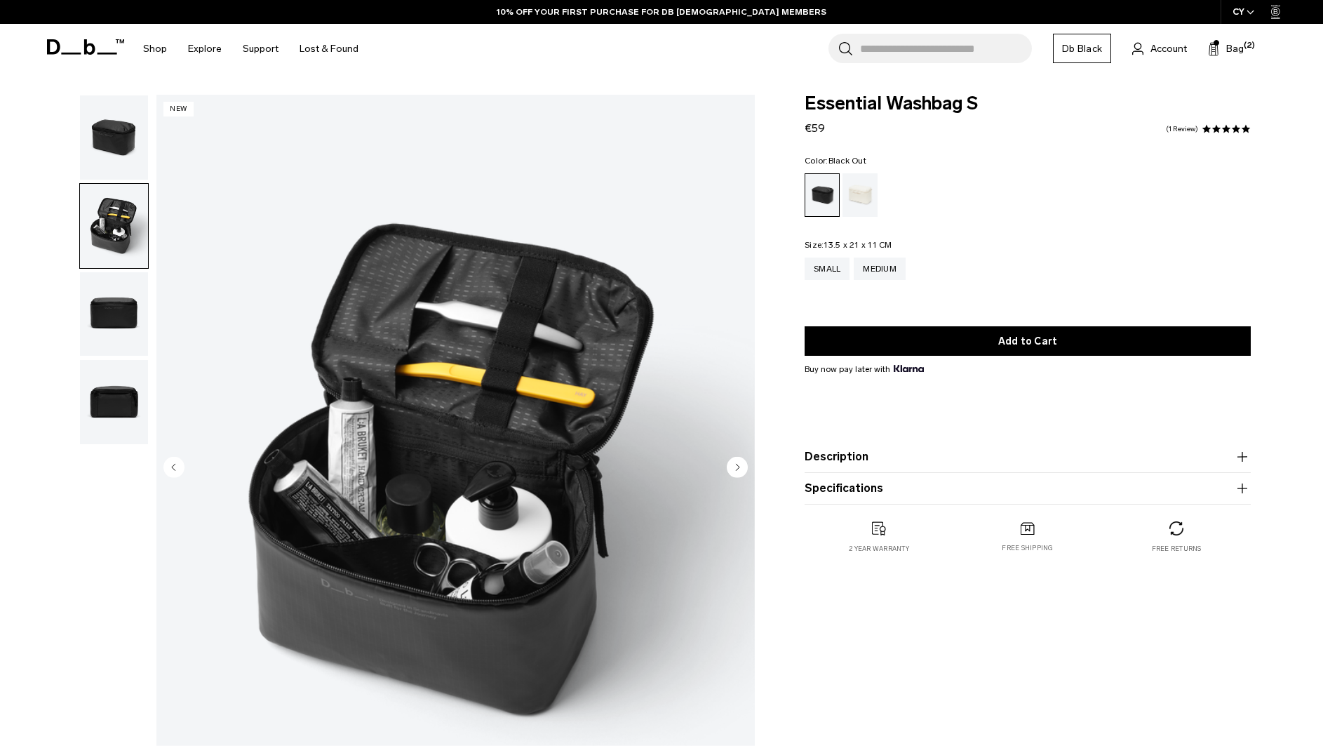
click at [110, 325] on img "button" at bounding box center [114, 314] width 68 height 84
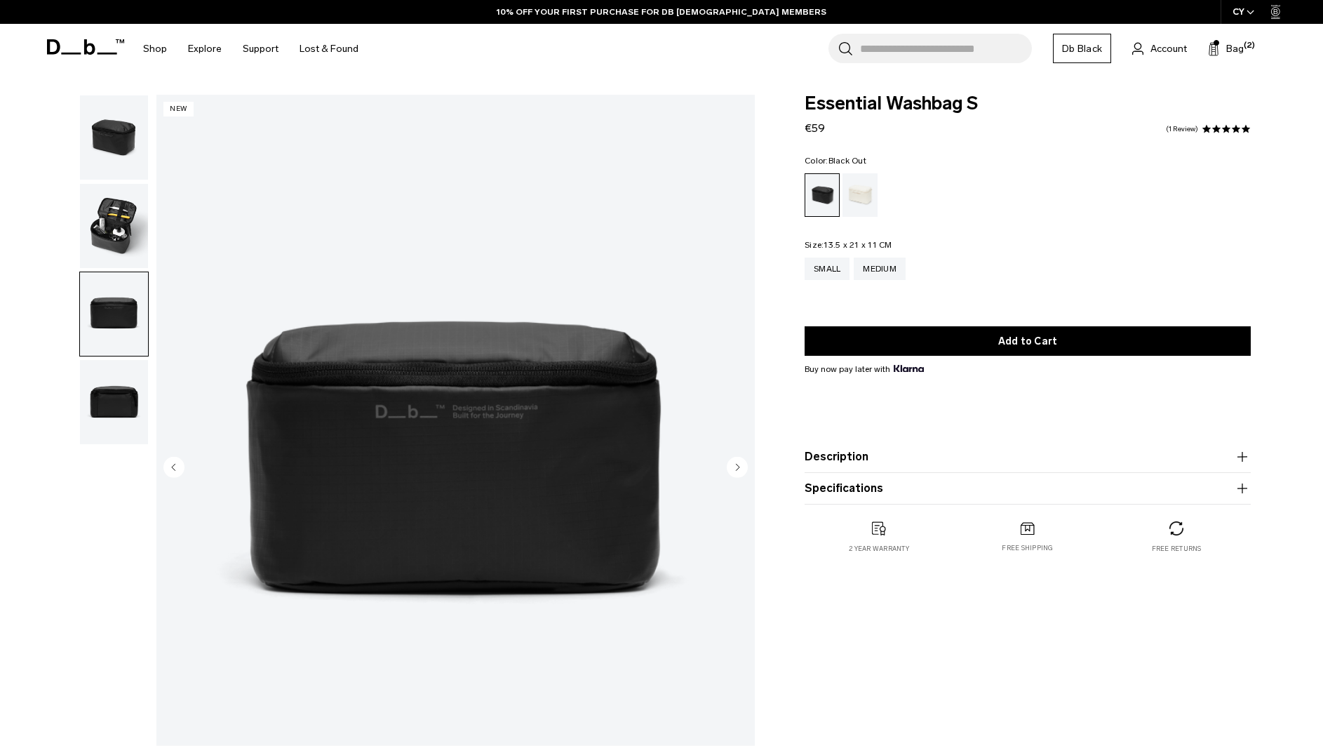
click at [94, 370] on img "button" at bounding box center [114, 402] width 68 height 84
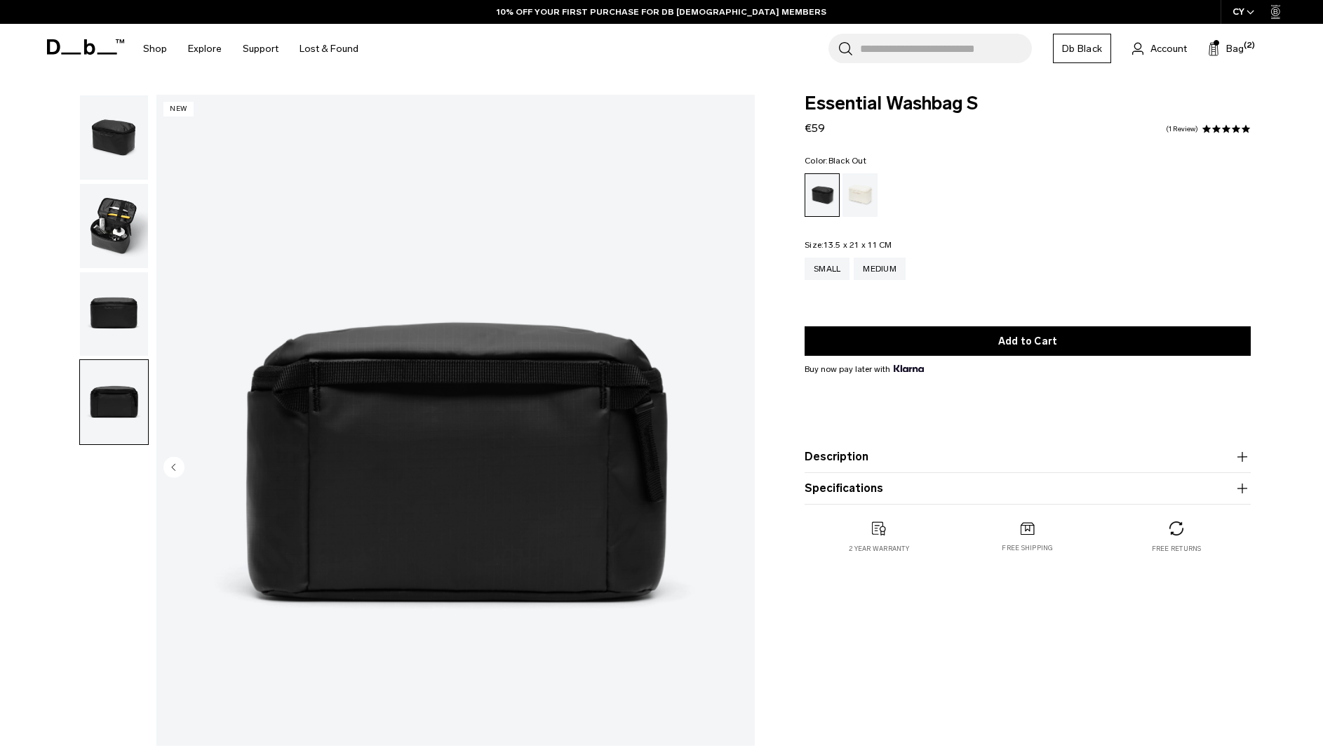
click at [103, 395] on img "button" at bounding box center [114, 402] width 68 height 84
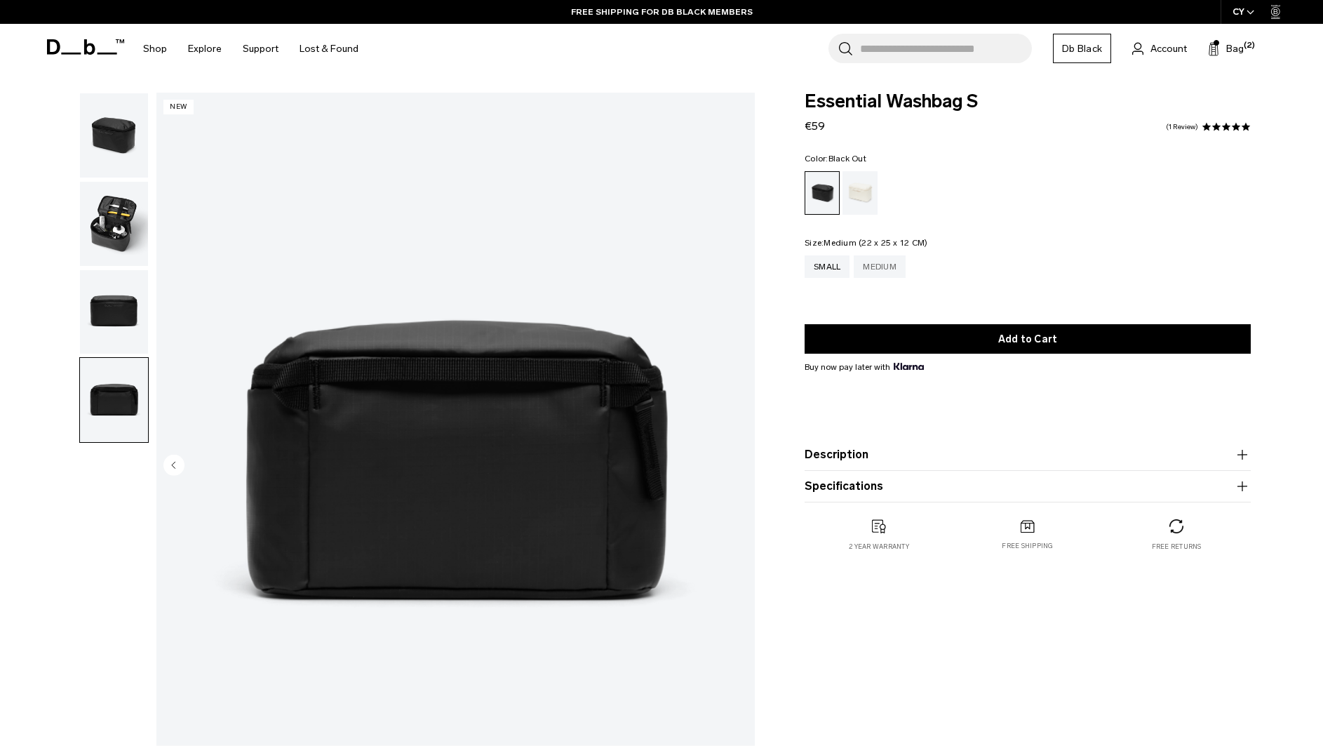
click at [880, 257] on div "Medium" at bounding box center [880, 266] width 52 height 22
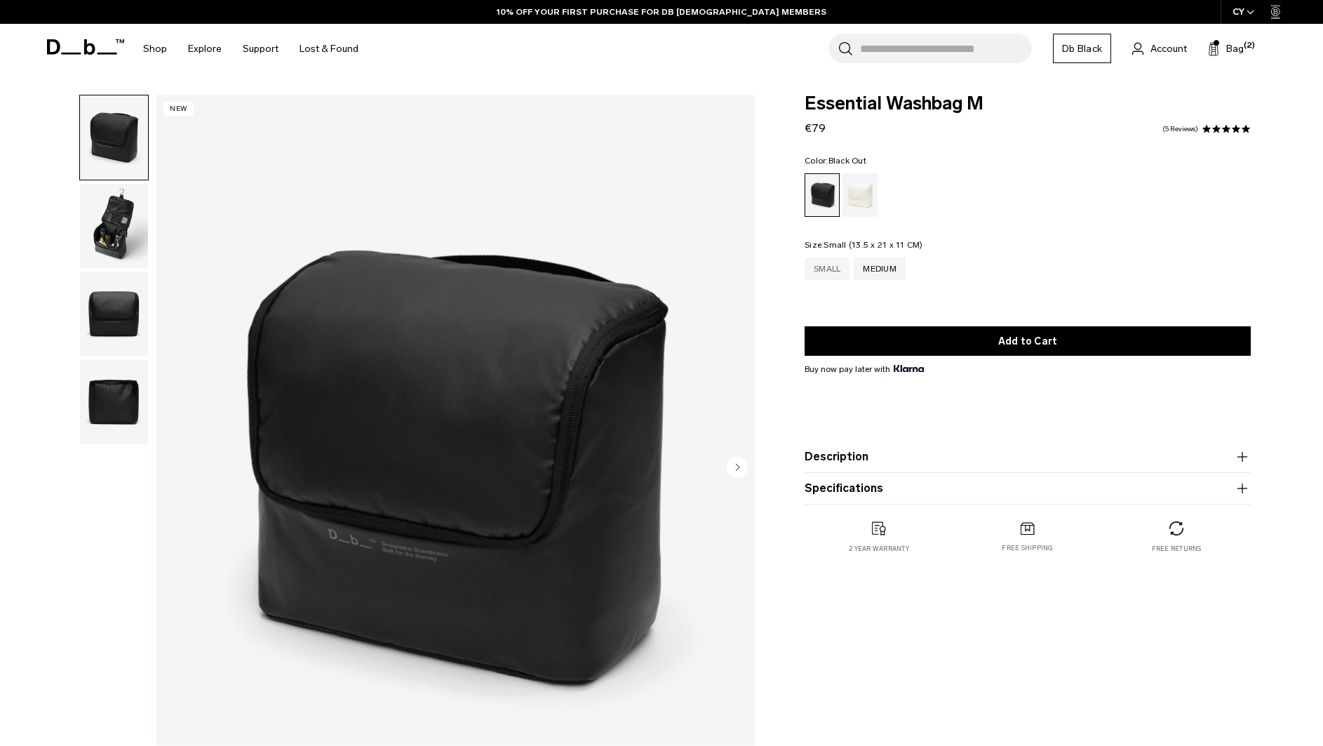
click at [810, 259] on div "Small" at bounding box center [827, 268] width 45 height 22
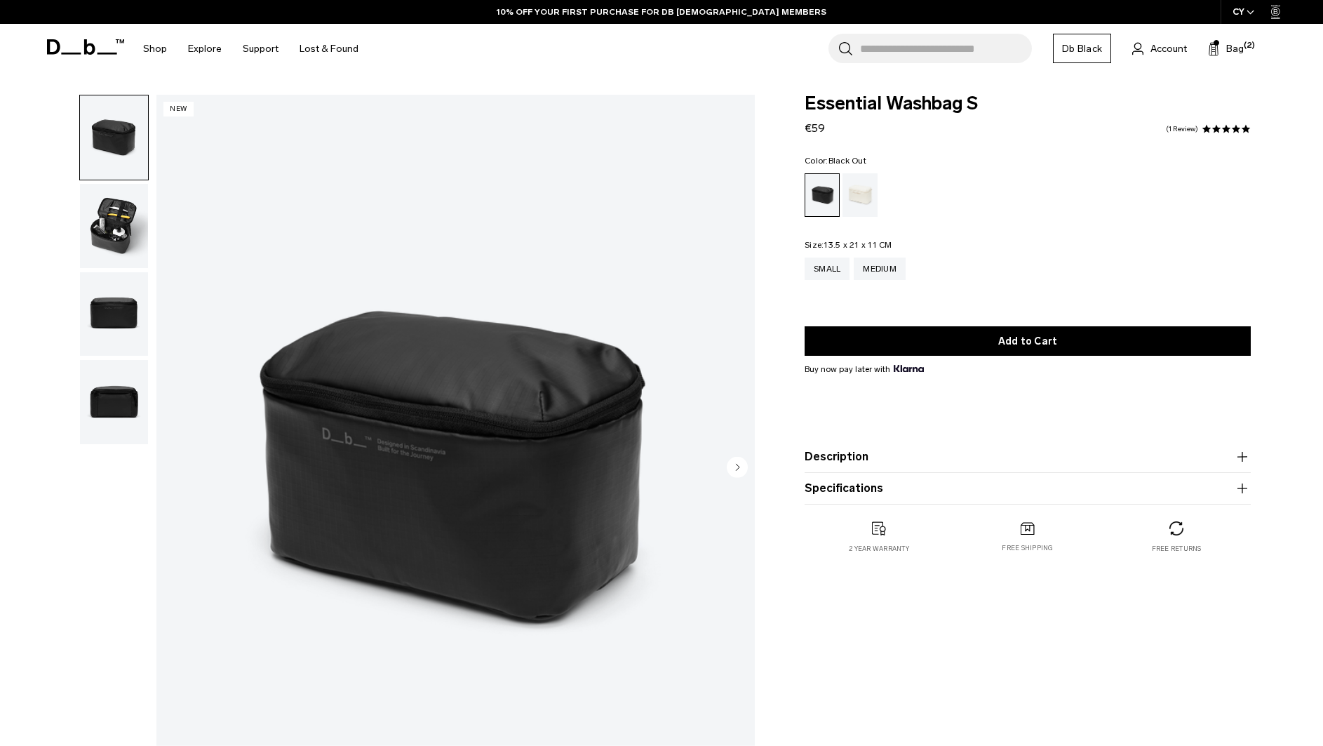
click at [128, 302] on img "button" at bounding box center [114, 314] width 68 height 84
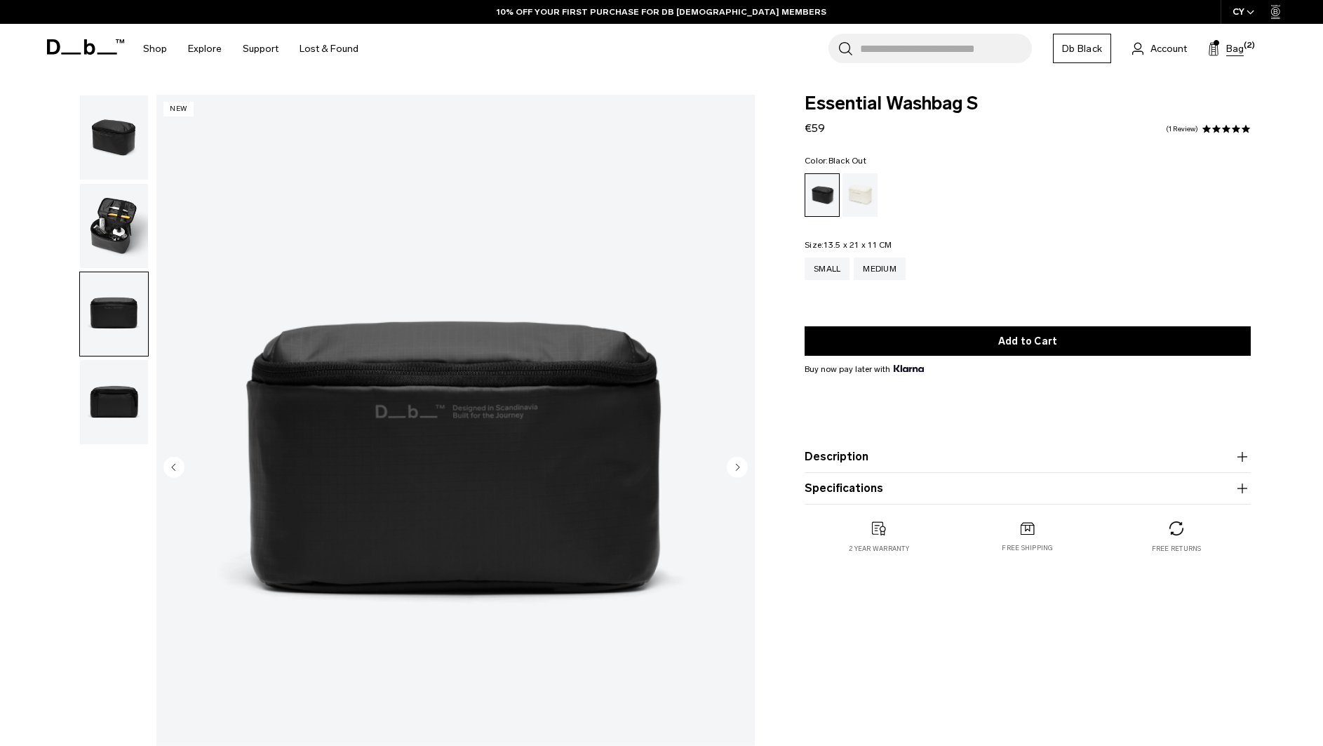
click at [1214, 39] on div "Search for Bags, Luggage... Search Close Trending Products All Products Hugger …" at bounding box center [825, 49] width 913 height 50
click at [1222, 48] on button "Bag (2)" at bounding box center [1226, 48] width 36 height 17
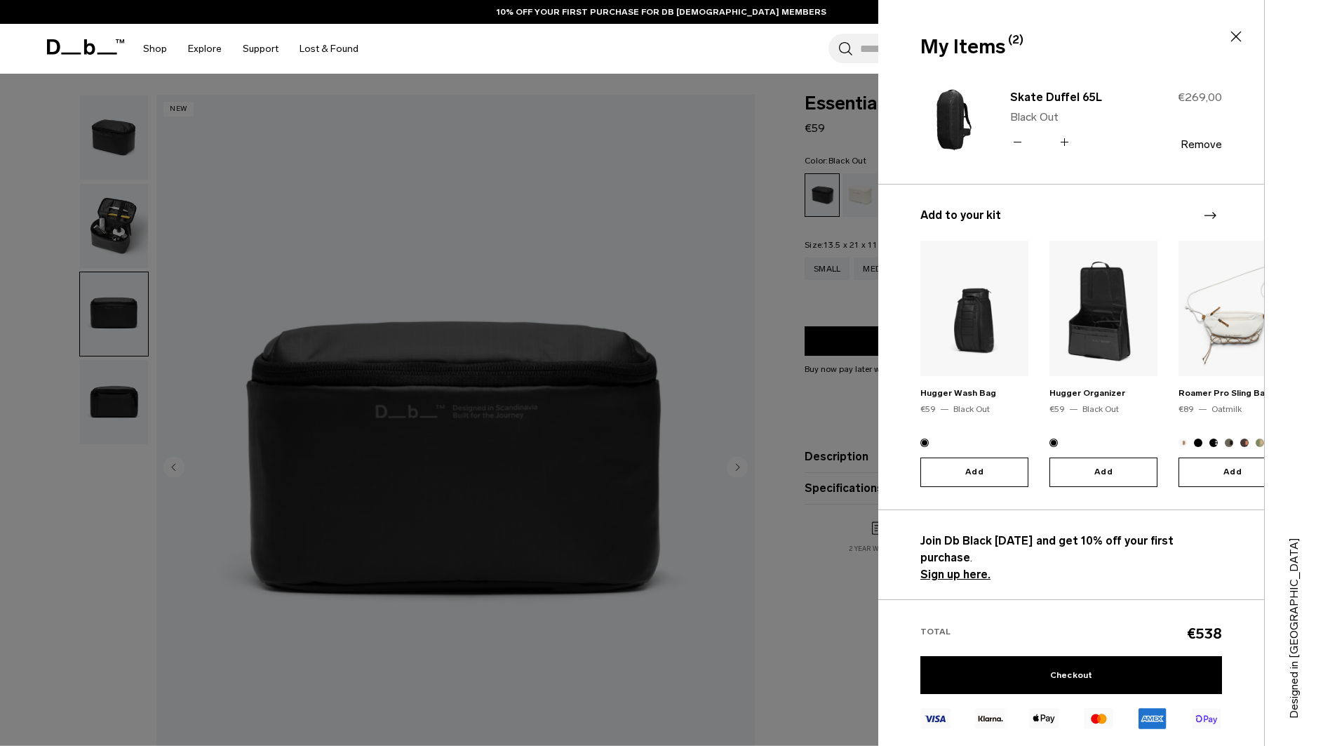
drag, startPoint x: 1017, startPoint y: 145, endPoint x: 1090, endPoint y: 113, distance: 79.8
click at [1020, 144] on icon at bounding box center [1017, 142] width 13 height 20
click at [1045, 660] on link "Checkout" at bounding box center [1071, 675] width 302 height 38
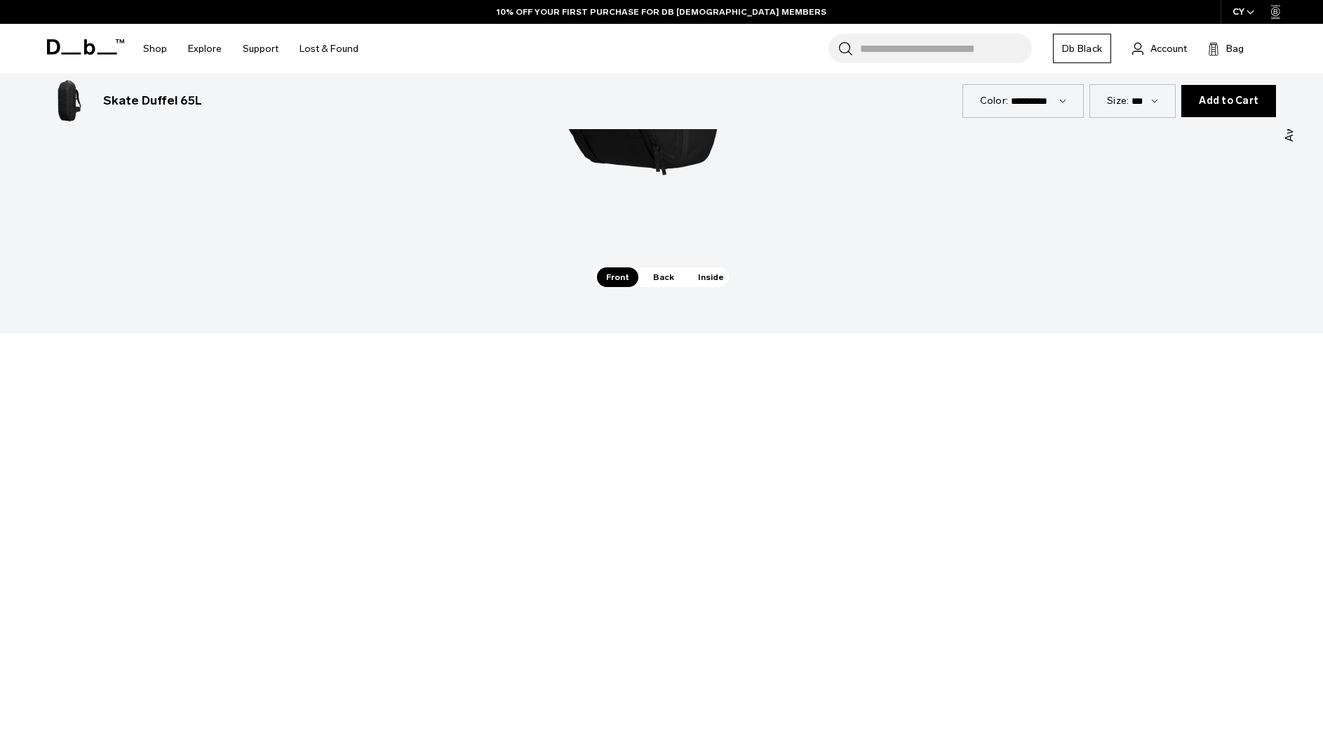
scroll to position [2303, 0]
